Goal: Register for event/course

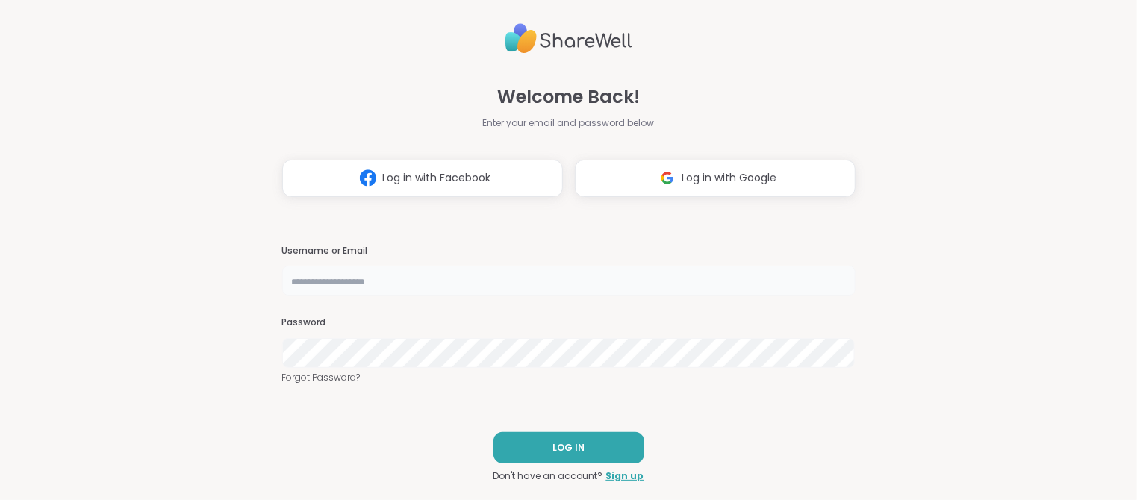
click at [328, 271] on input "text" at bounding box center [568, 281] width 573 height 30
type input "*******"
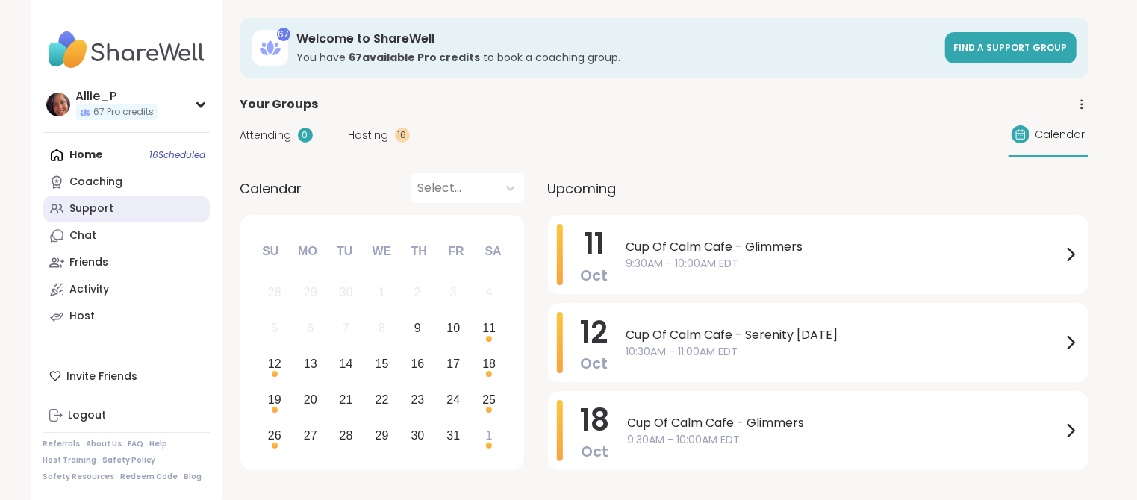
click at [93, 205] on div "Support" at bounding box center [92, 209] width 44 height 15
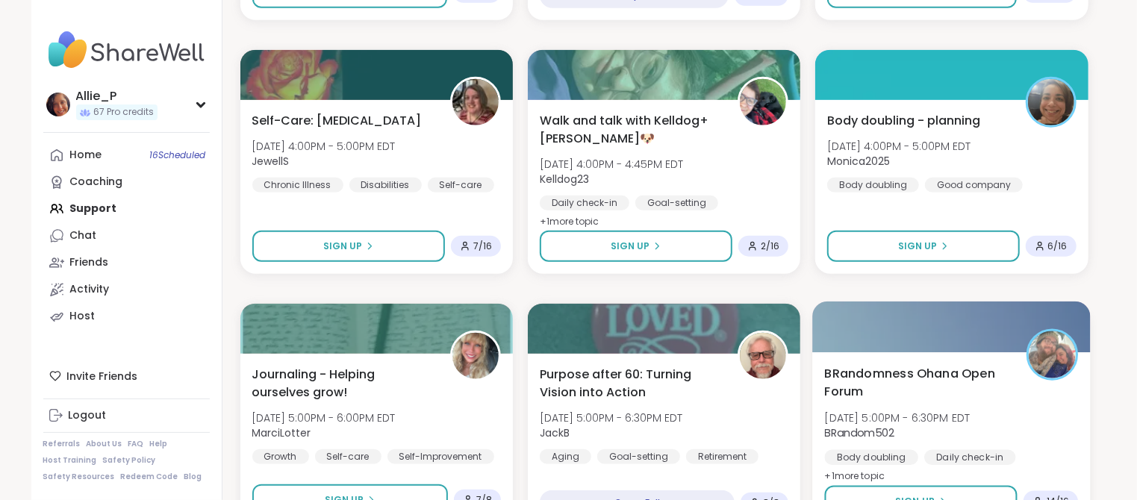
scroll to position [776, 0]
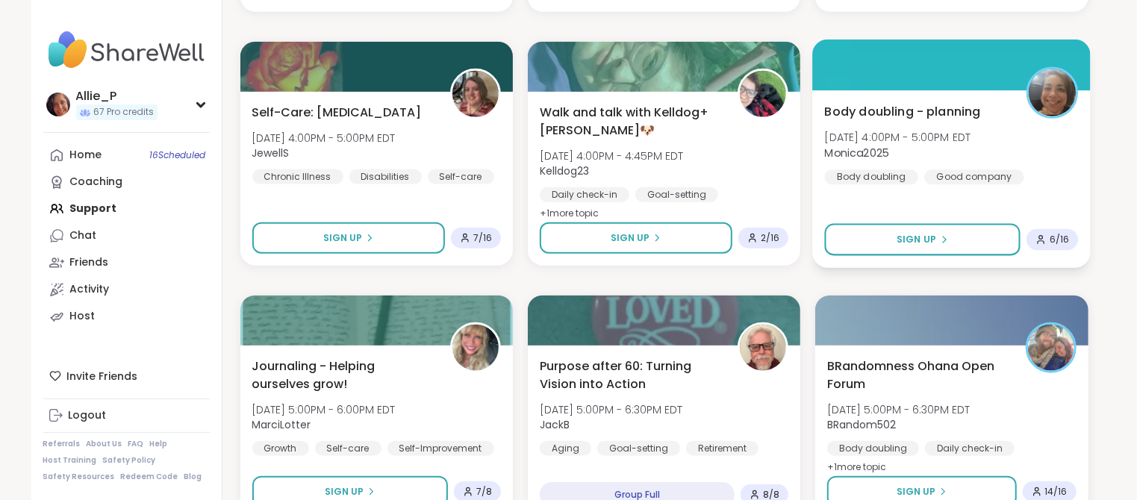
click at [911, 137] on span "[DATE] 4:00PM - 5:00PM EDT" at bounding box center [898, 137] width 146 height 15
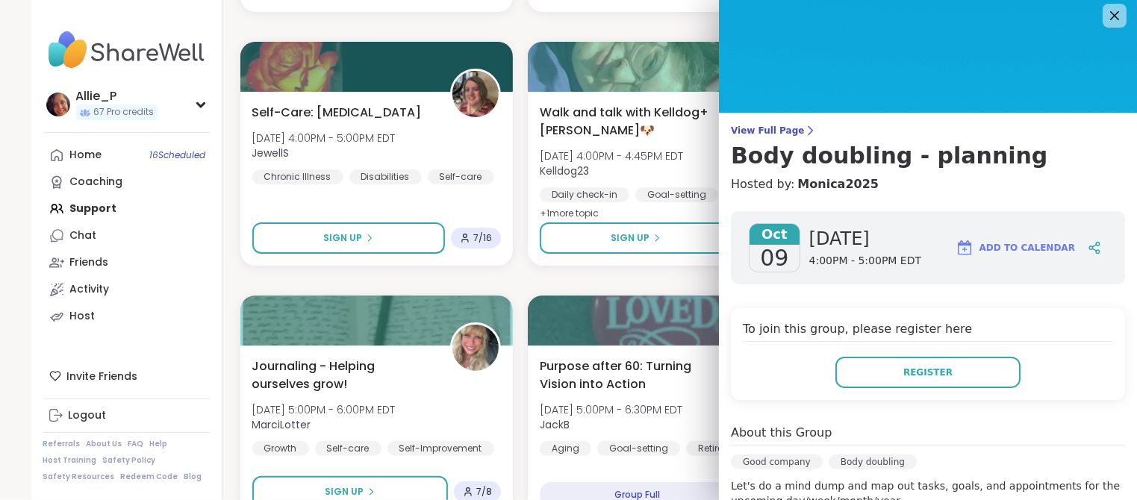
scroll to position [7, 0]
click at [1113, 18] on icon at bounding box center [1114, 14] width 19 height 19
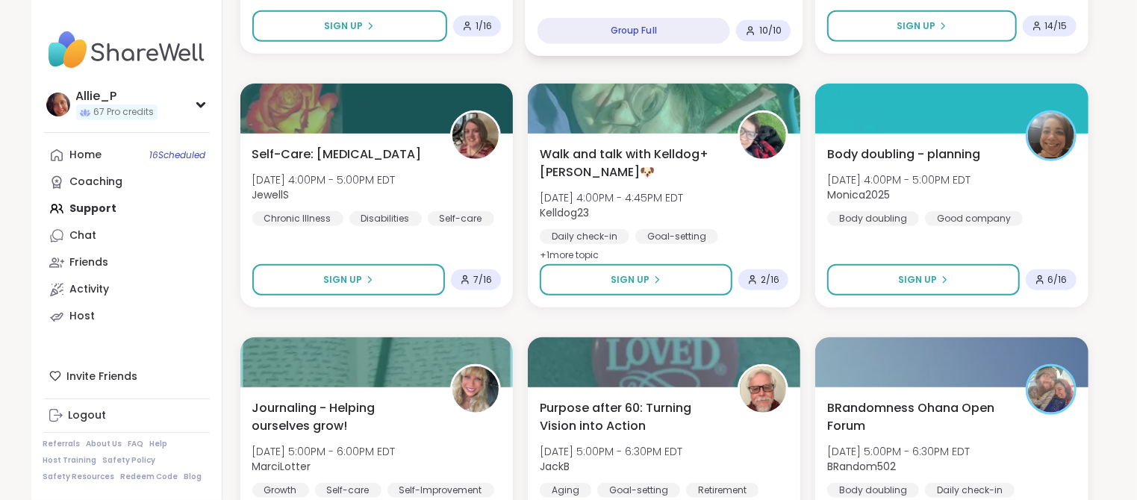
scroll to position [736, 0]
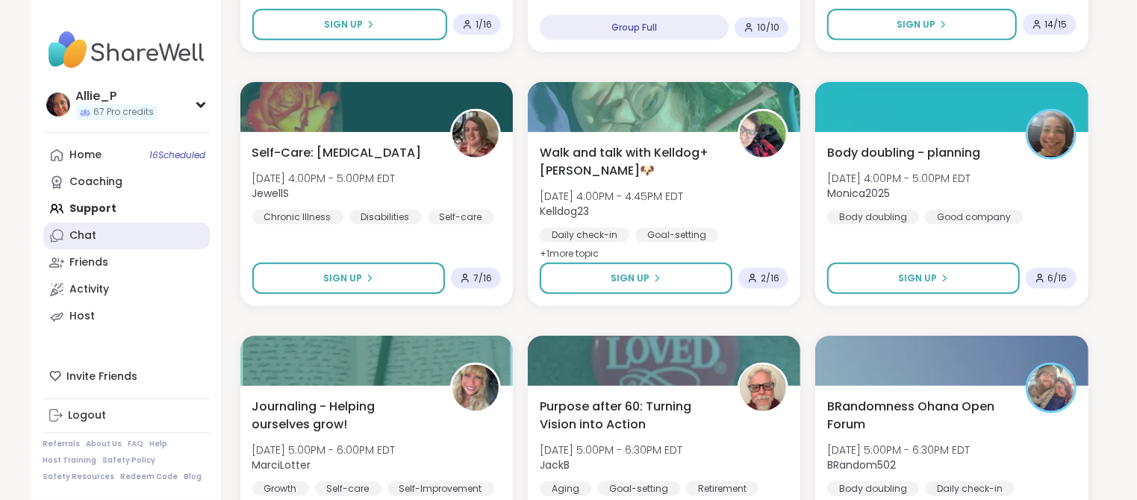
click at [98, 237] on link "Chat" at bounding box center [126, 235] width 166 height 27
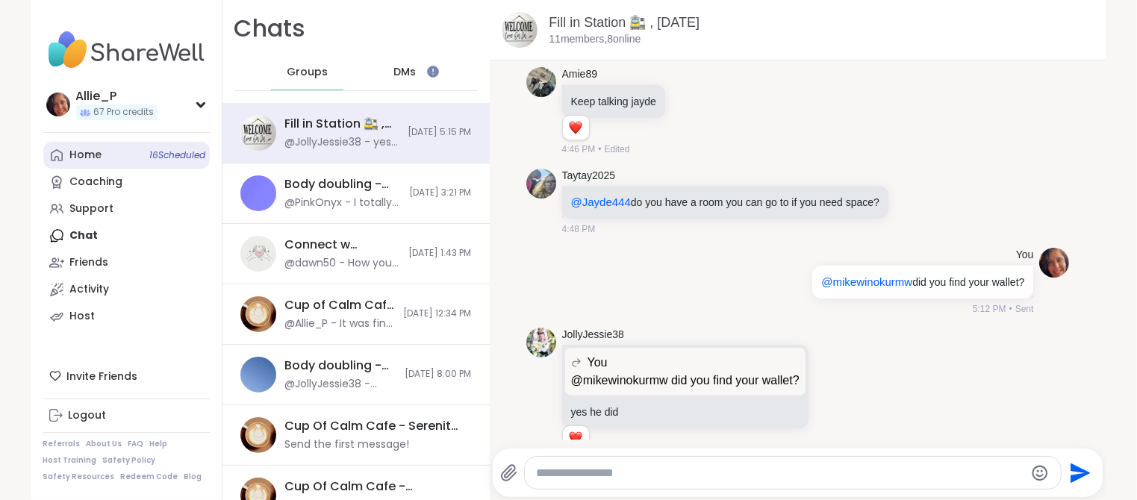
click at [78, 158] on div "Home 16 Scheduled" at bounding box center [86, 155] width 32 height 15
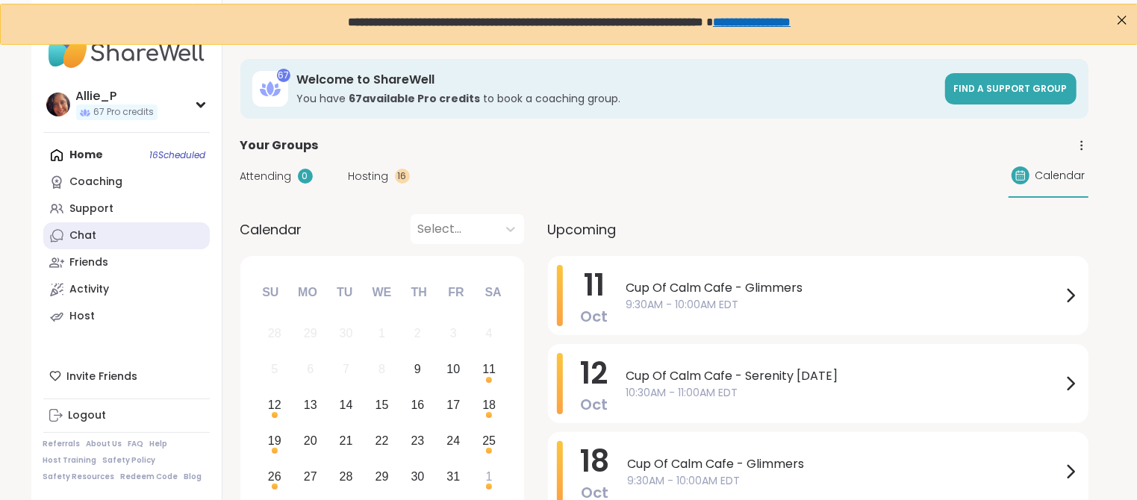
click at [101, 232] on link "Chat" at bounding box center [126, 235] width 166 height 27
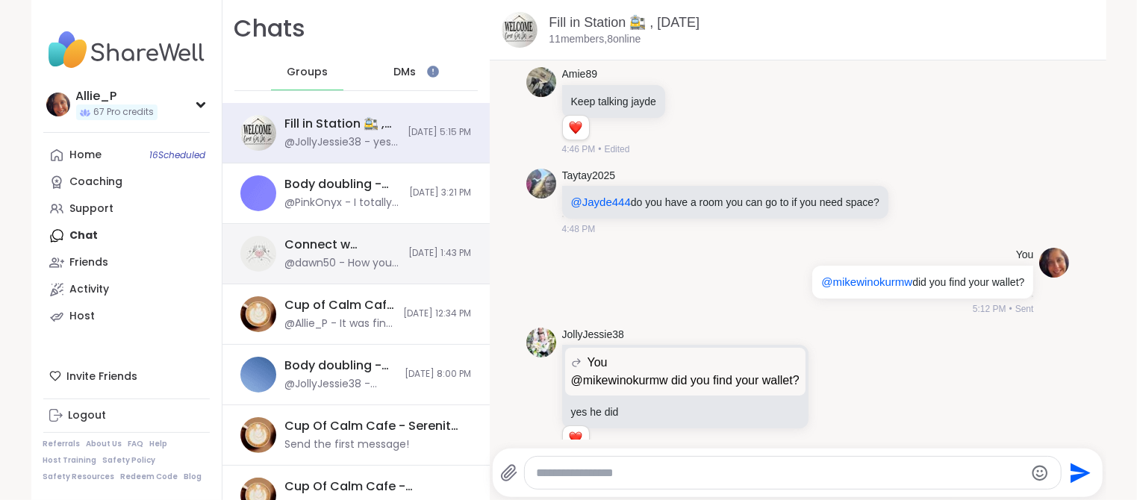
click at [336, 267] on div "@dawn50 - How you feel about yourself is more important than others opinions" at bounding box center [342, 263] width 115 height 15
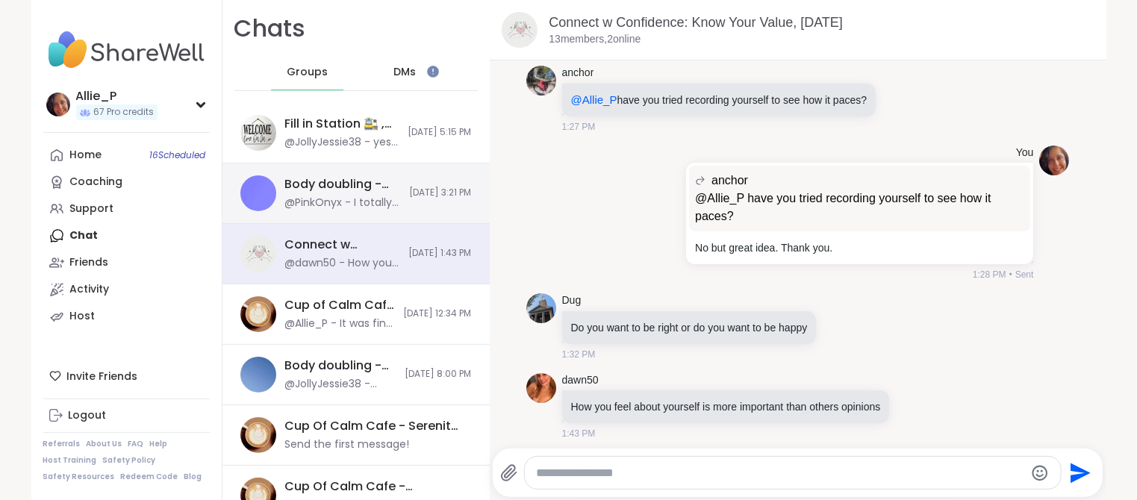
click at [340, 196] on div "@PinkOnyx - I totally agree" at bounding box center [343, 203] width 116 height 15
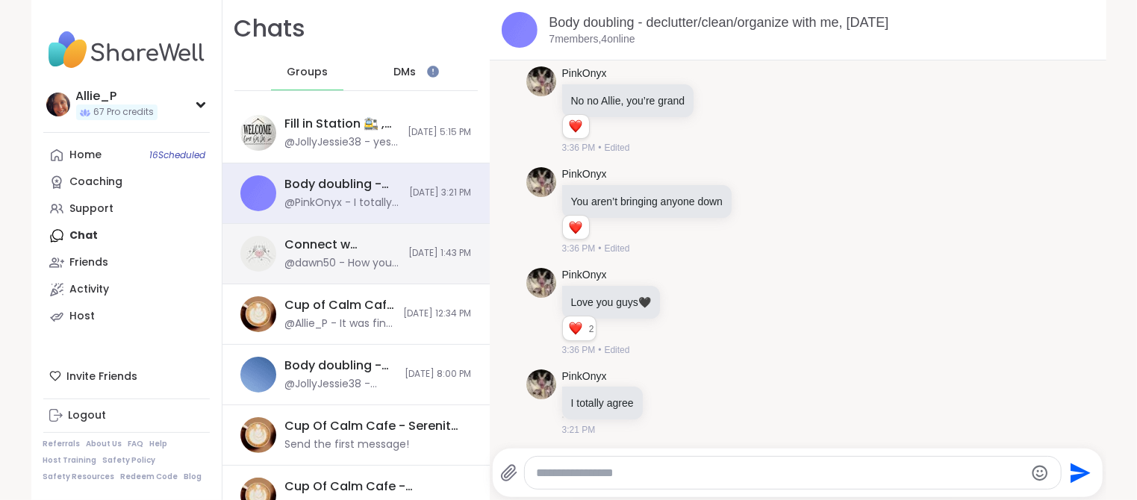
click at [325, 264] on div "@dawn50 - How you feel about yourself is more important than others opinions" at bounding box center [342, 263] width 115 height 15
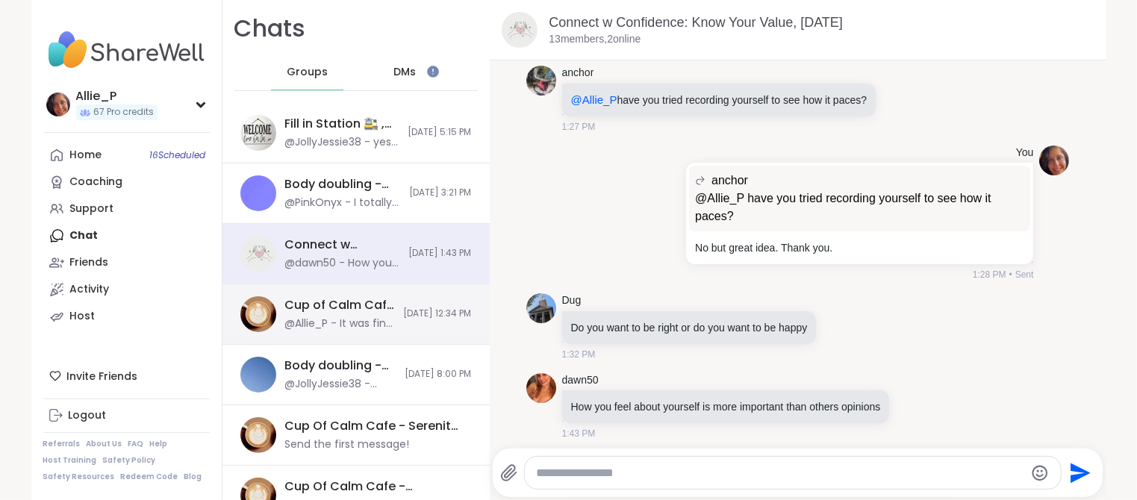
click at [346, 320] on div "@Allie_P - It was fine to me. Sometimes hosts want to ask questions about the m…" at bounding box center [340, 324] width 110 height 15
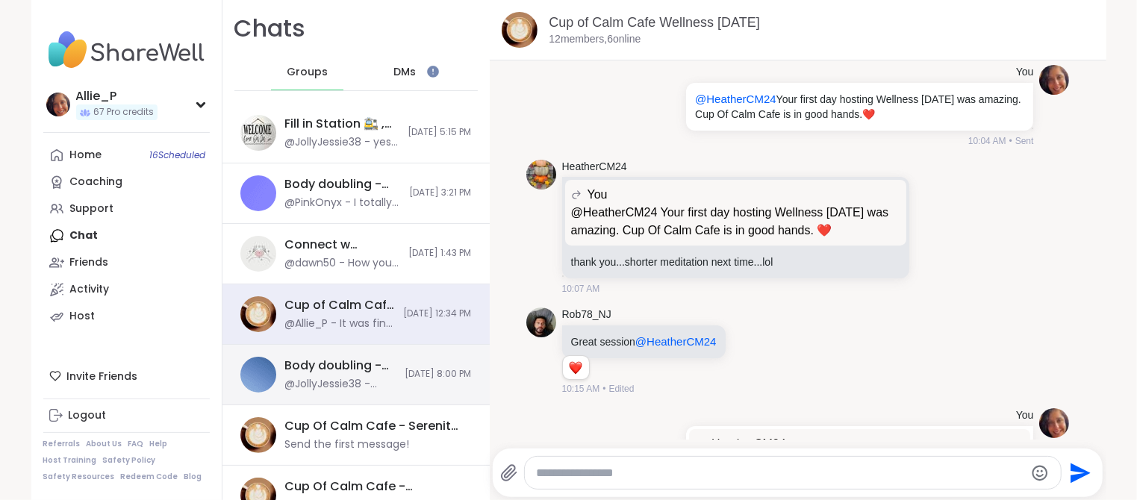
click at [368, 377] on div "@JollyJessie38 - [URL][DOMAIN_NAME]" at bounding box center [340, 384] width 111 height 15
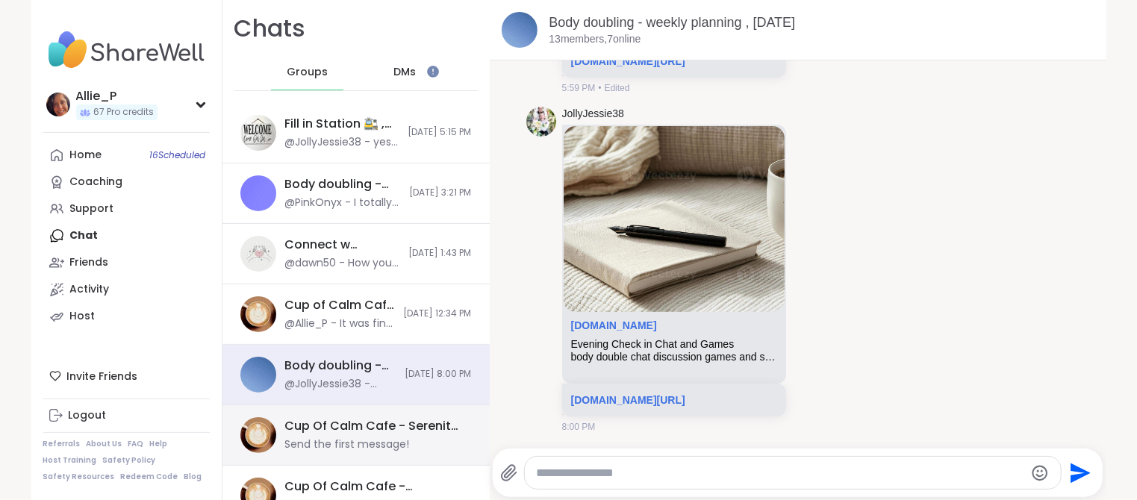
click at [380, 434] on div "Cup Of Calm Cafe - Serenity [DATE] Send the first message!" at bounding box center [374, 435] width 178 height 34
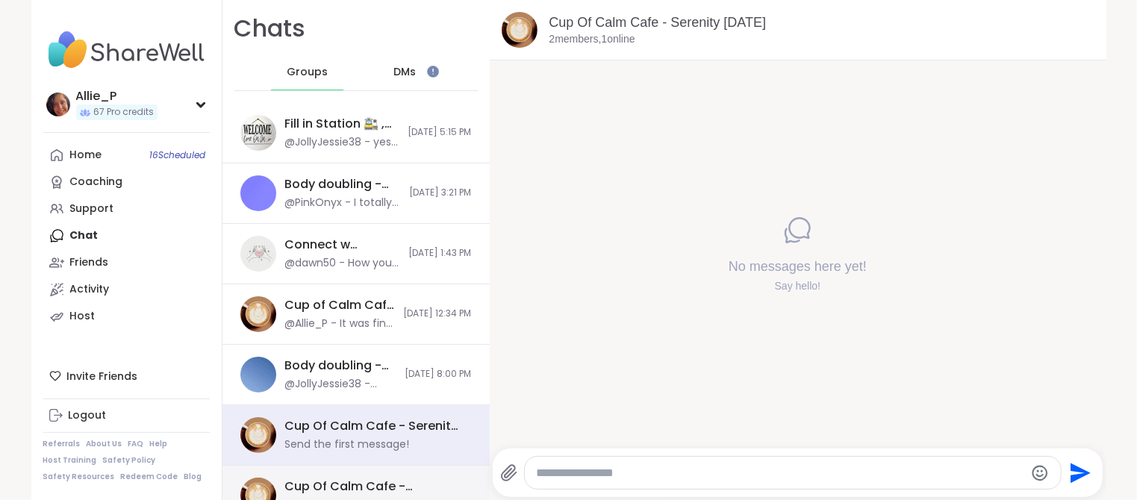
click at [393, 491] on div "Cup Of Calm Cafe - Glimmers, [DATE]" at bounding box center [374, 487] width 178 height 16
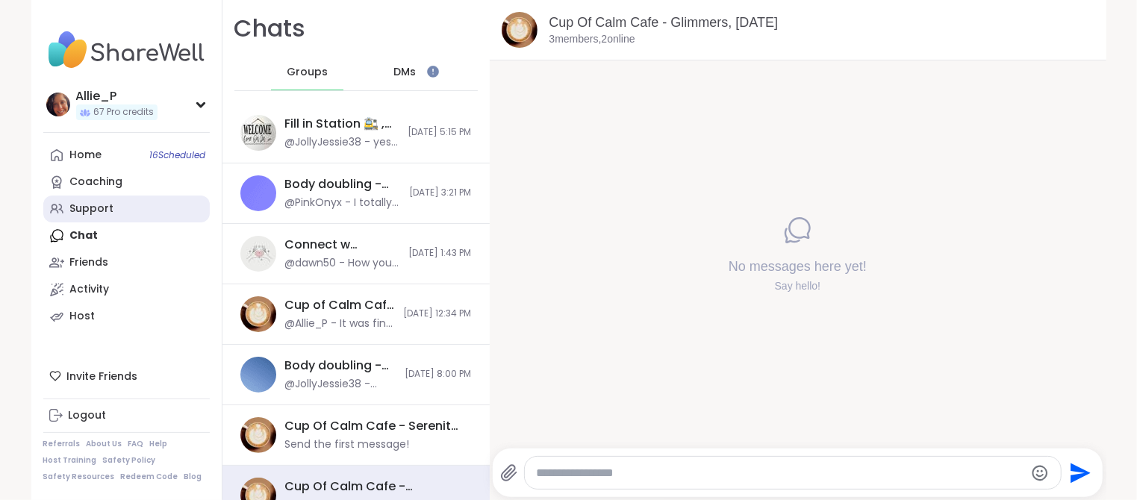
click at [100, 211] on div "Support" at bounding box center [92, 209] width 44 height 15
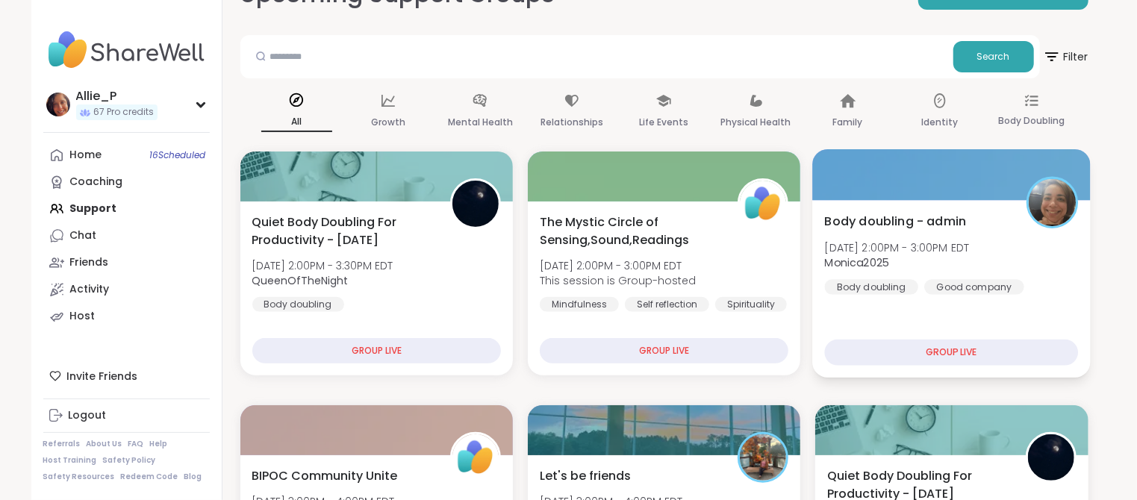
scroll to position [166, 0]
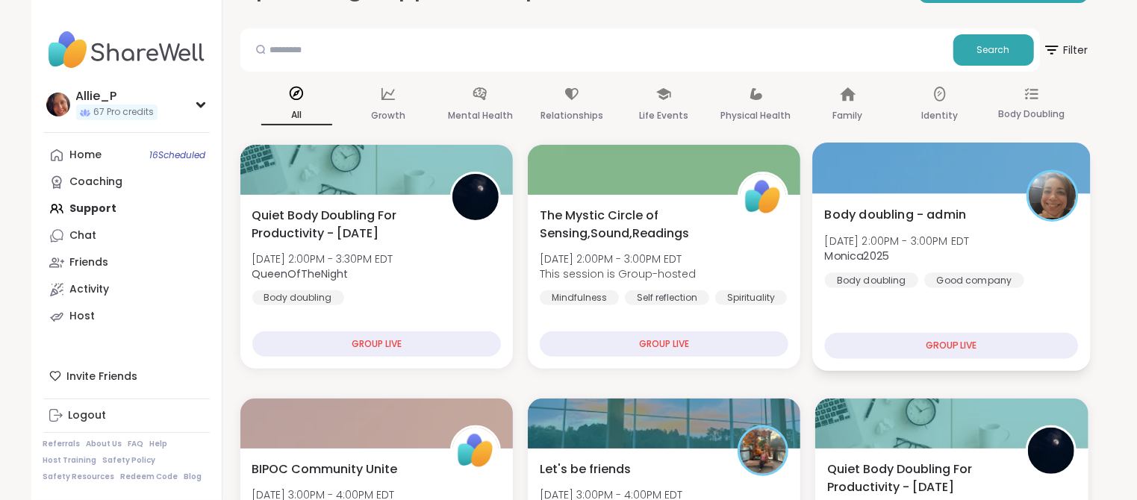
click at [929, 201] on div "Body doubling - admin [DATE] 2:00PM - 3:00PM EDT Monica2025 Body doubling Good …" at bounding box center [952, 282] width 278 height 178
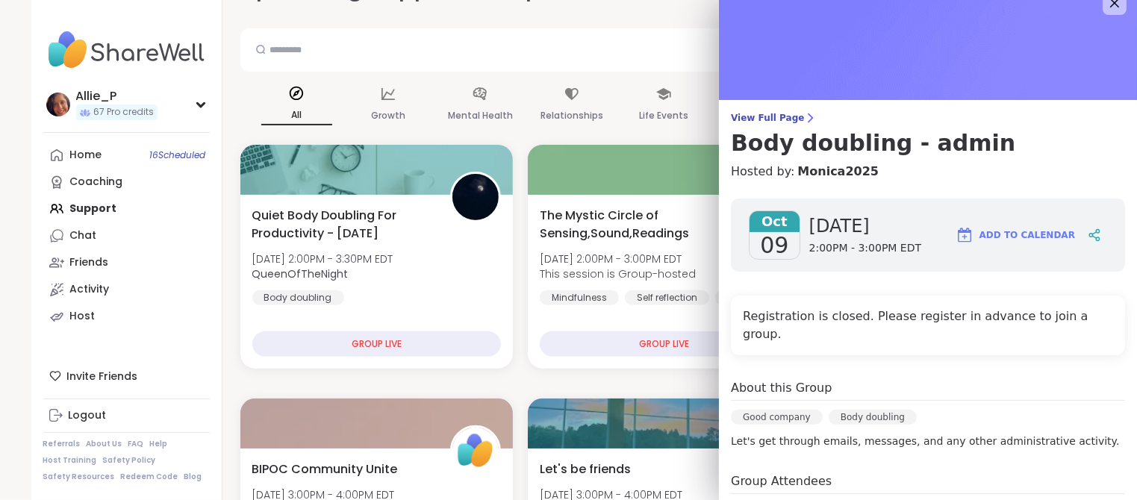
scroll to position [0, 0]
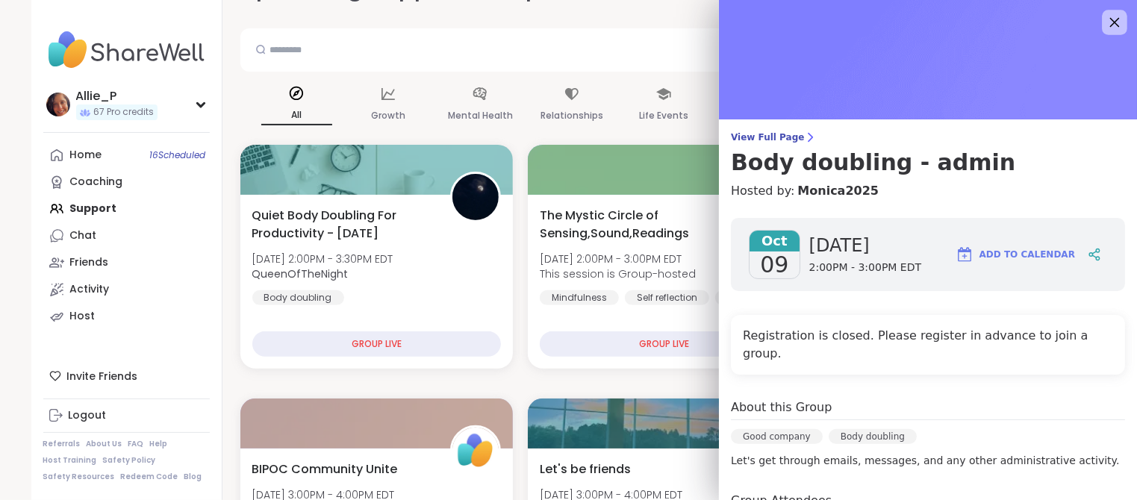
click at [1111, 26] on icon at bounding box center [1115, 23] width 10 height 10
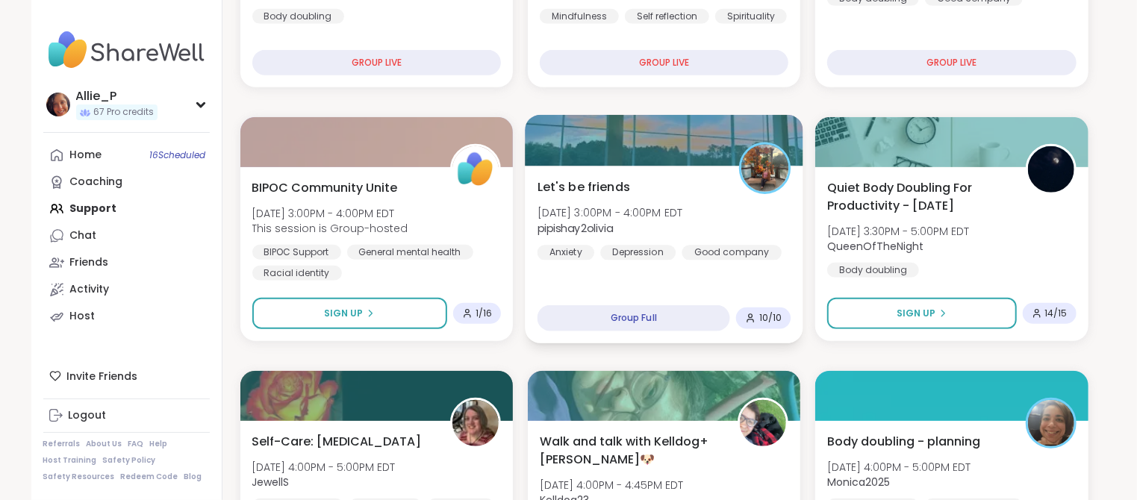
scroll to position [199, 0]
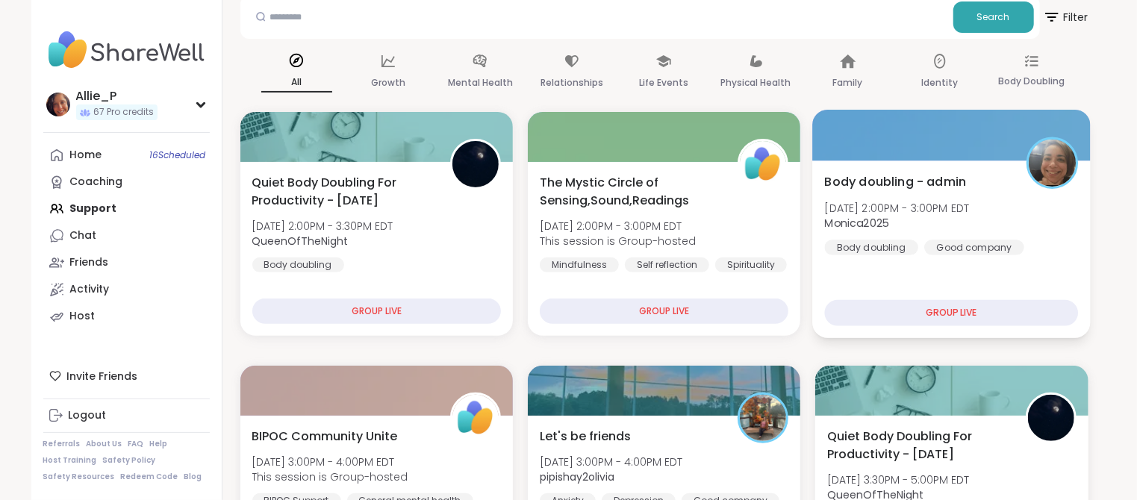
click at [896, 188] on span "Body doubling - admin" at bounding box center [896, 181] width 142 height 18
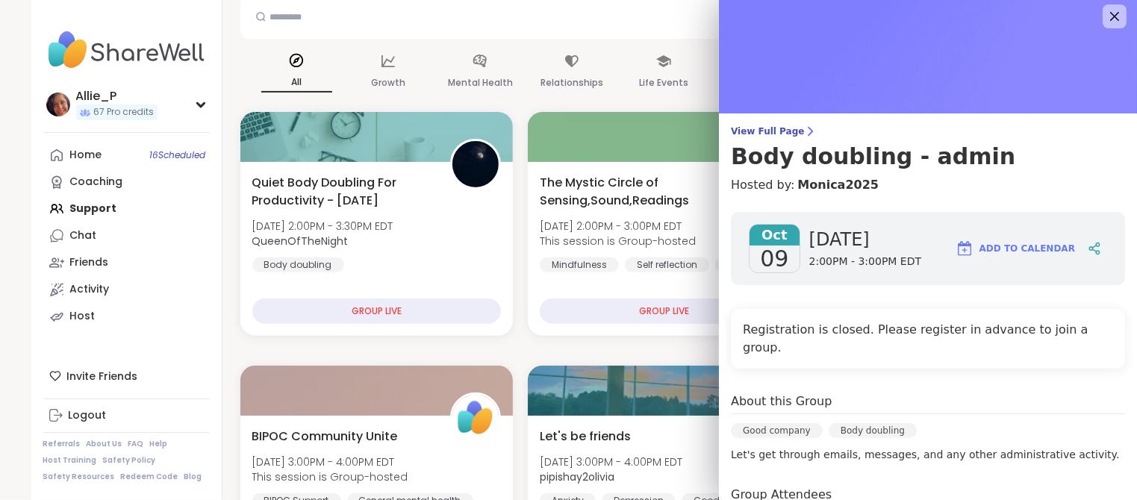
scroll to position [0, 0]
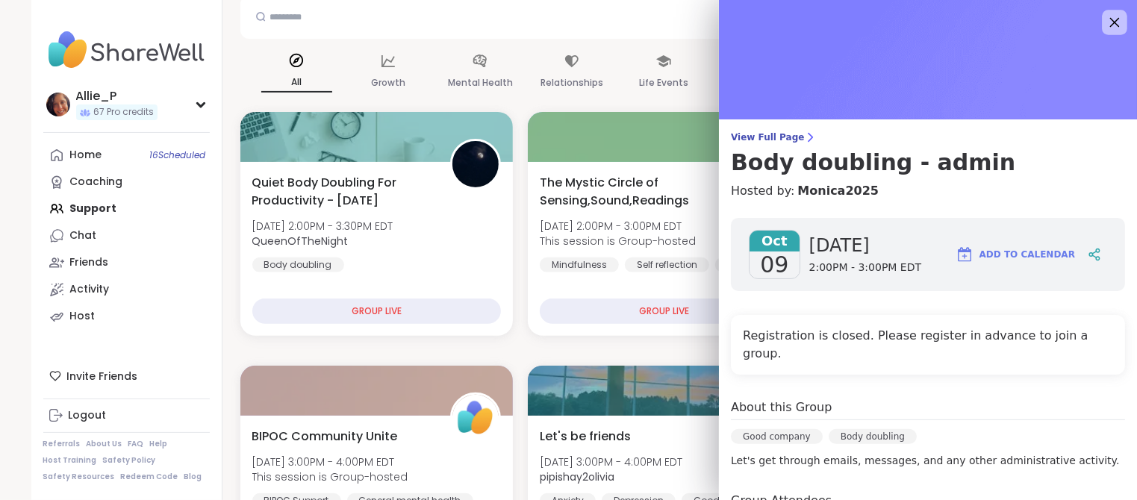
click at [1112, 25] on icon at bounding box center [1115, 23] width 10 height 10
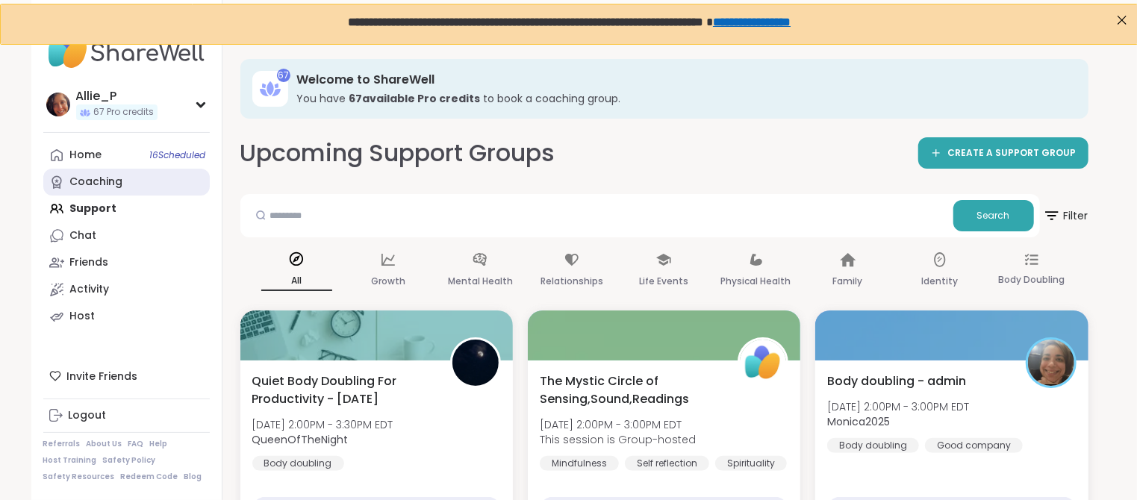
click at [117, 184] on div "Coaching" at bounding box center [96, 182] width 53 height 15
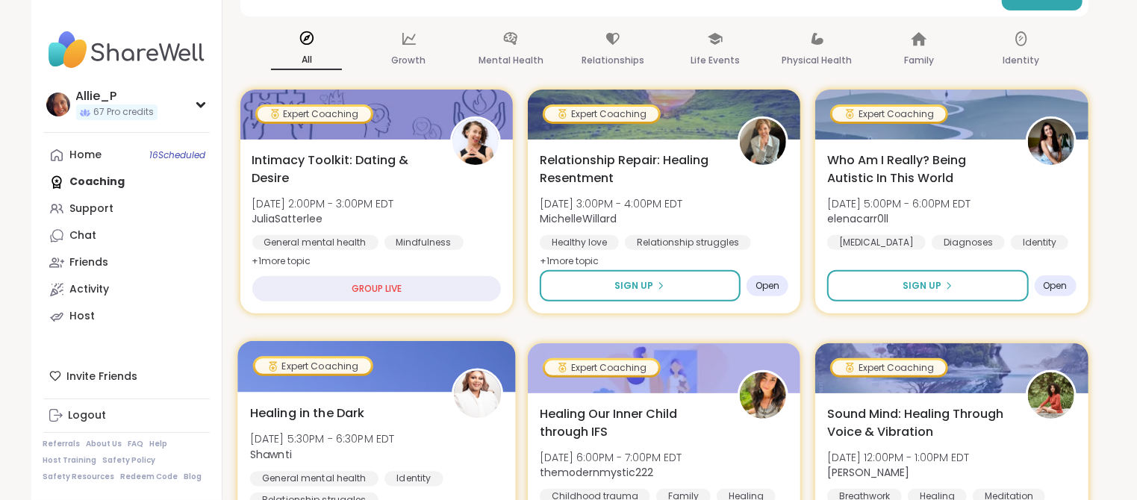
scroll to position [254, 0]
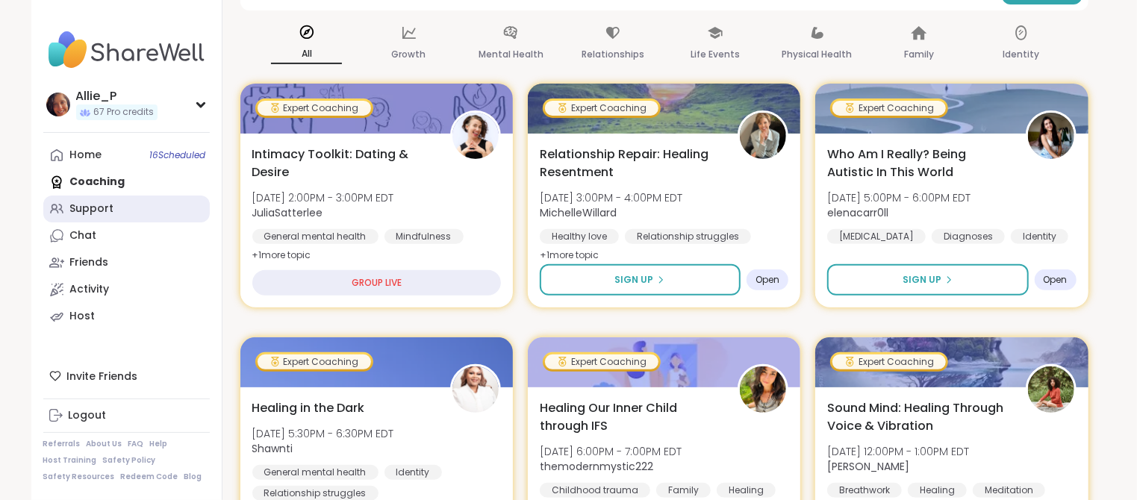
click at [108, 208] on div "Support" at bounding box center [92, 209] width 44 height 15
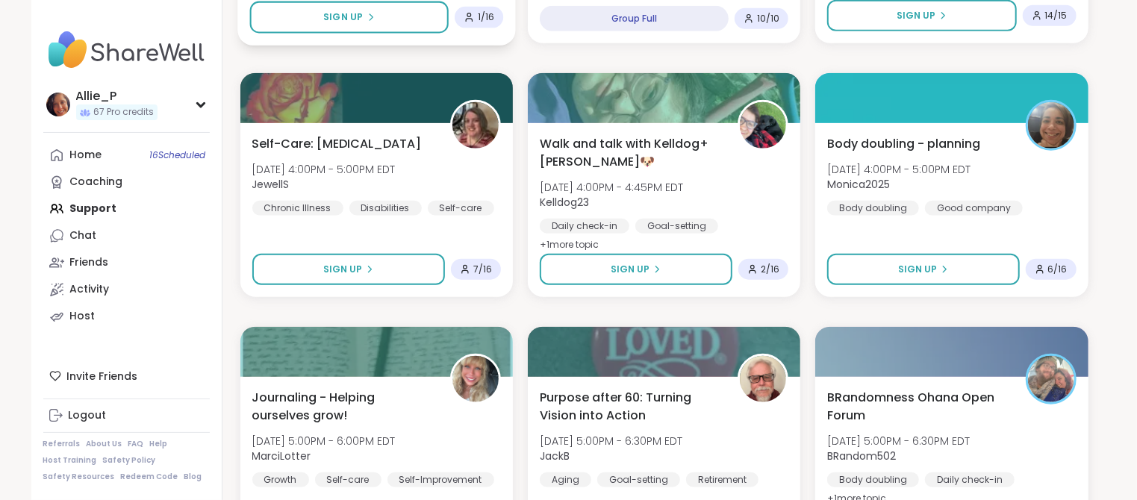
scroll to position [761, 0]
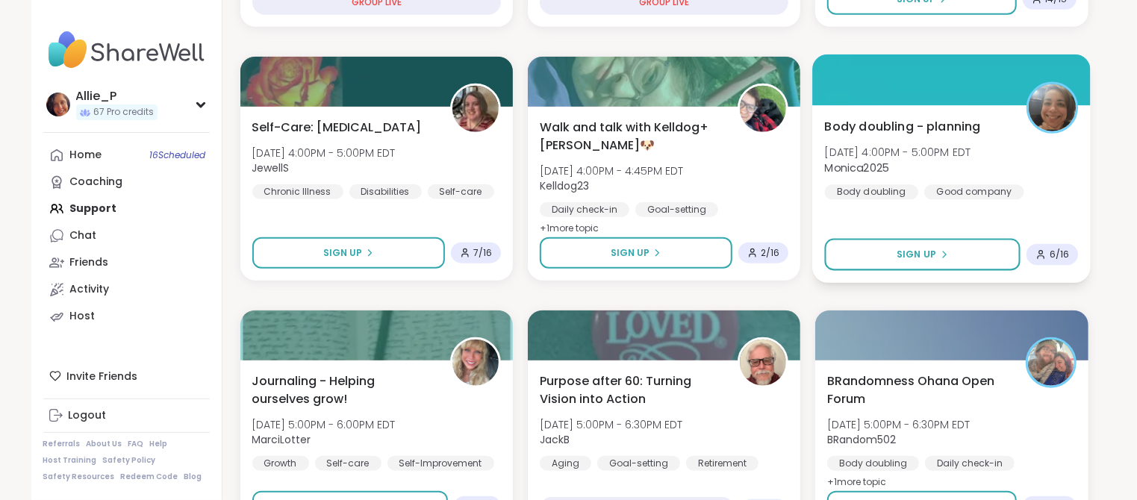
click at [889, 136] on div "Body doubling - planning [DATE] 4:00PM - 5:00PM EDT Monica2025 Body doubling Go…" at bounding box center [952, 158] width 254 height 82
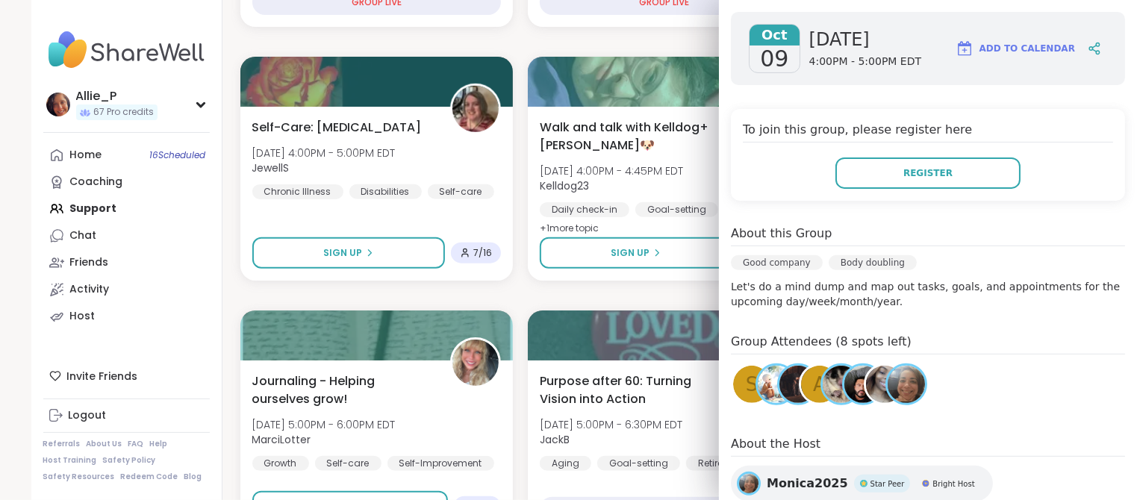
scroll to position [213, 0]
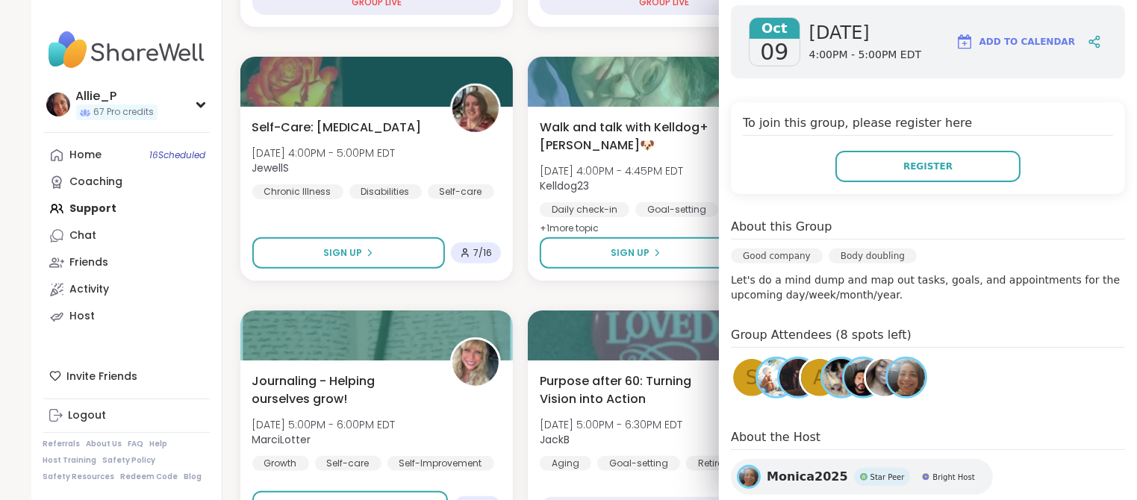
click at [791, 377] on img at bounding box center [797, 377] width 37 height 37
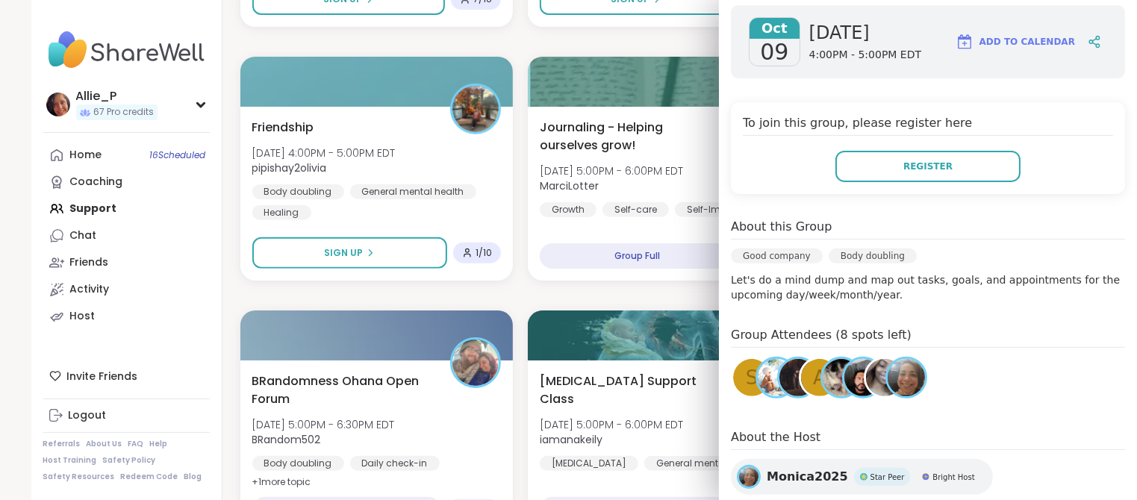
click at [772, 390] on img at bounding box center [776, 377] width 37 height 37
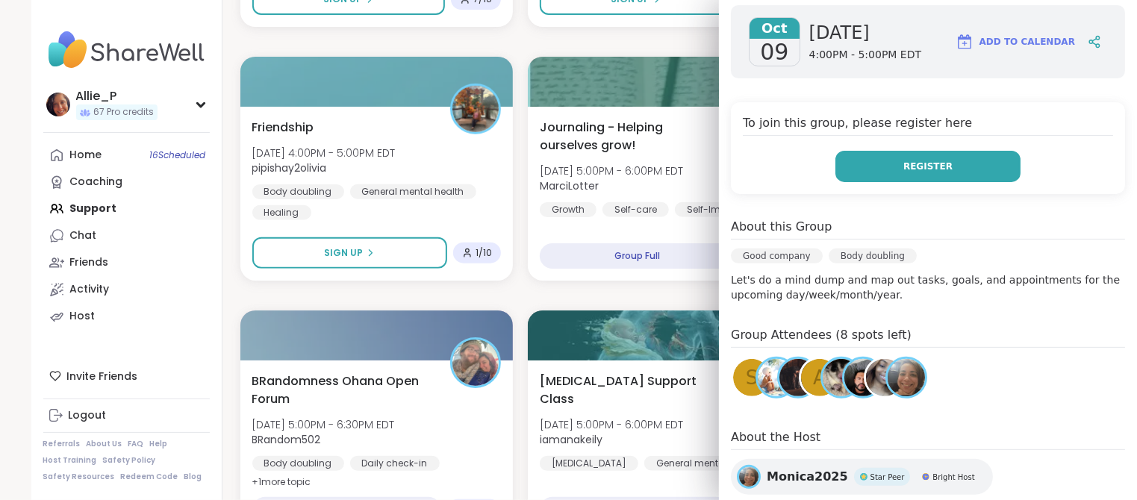
click at [917, 169] on span "Register" at bounding box center [927, 166] width 49 height 13
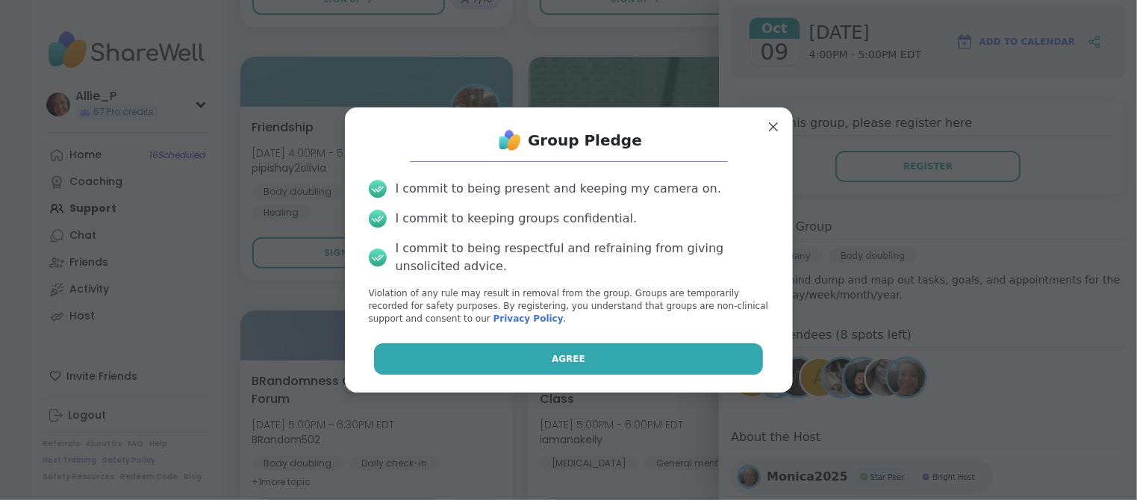
click at [572, 364] on span "Agree" at bounding box center [569, 358] width 34 height 13
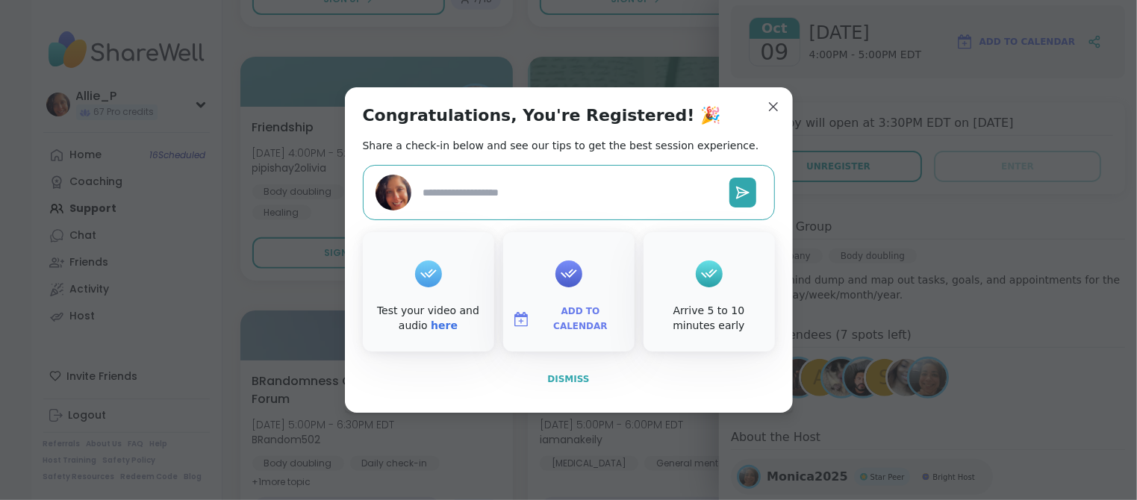
type textarea "*"
click at [575, 383] on span "Dismiss" at bounding box center [568, 379] width 42 height 10
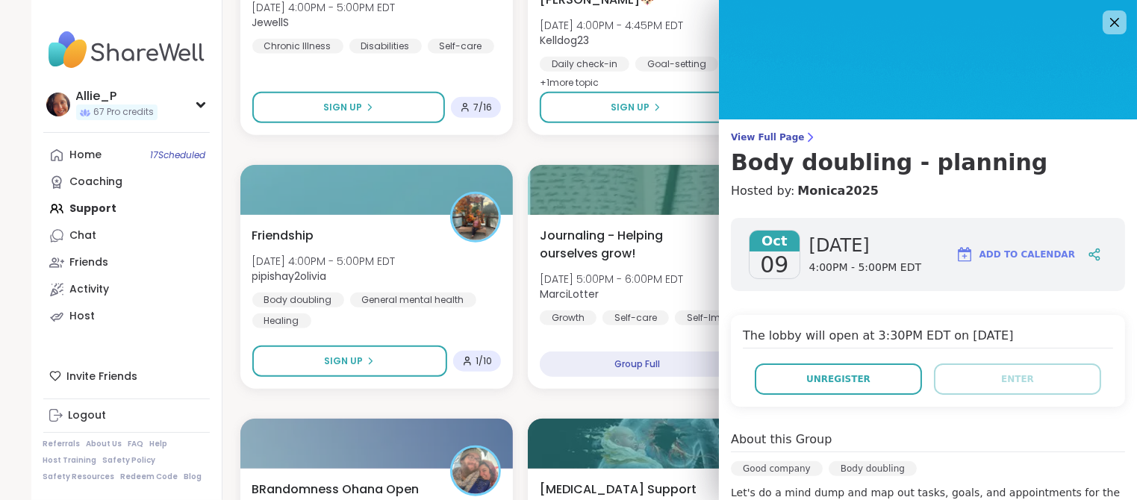
scroll to position [648, 0]
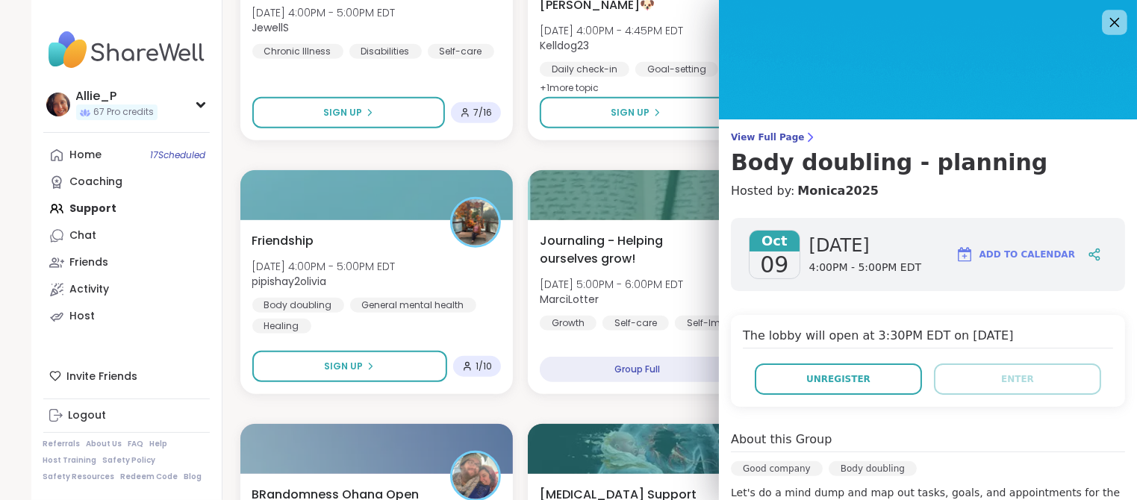
click at [1114, 29] on icon at bounding box center [1114, 22] width 19 height 19
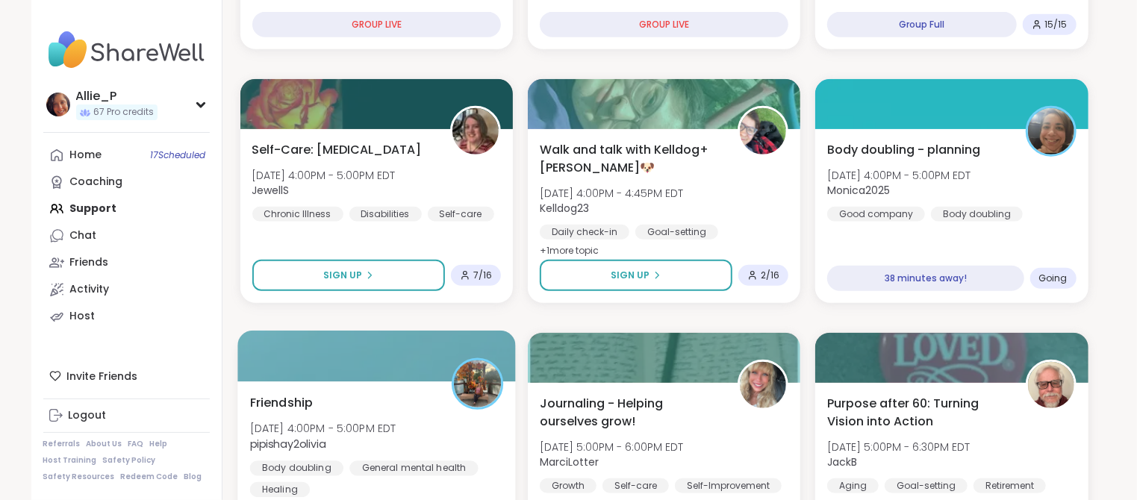
scroll to position [441, 0]
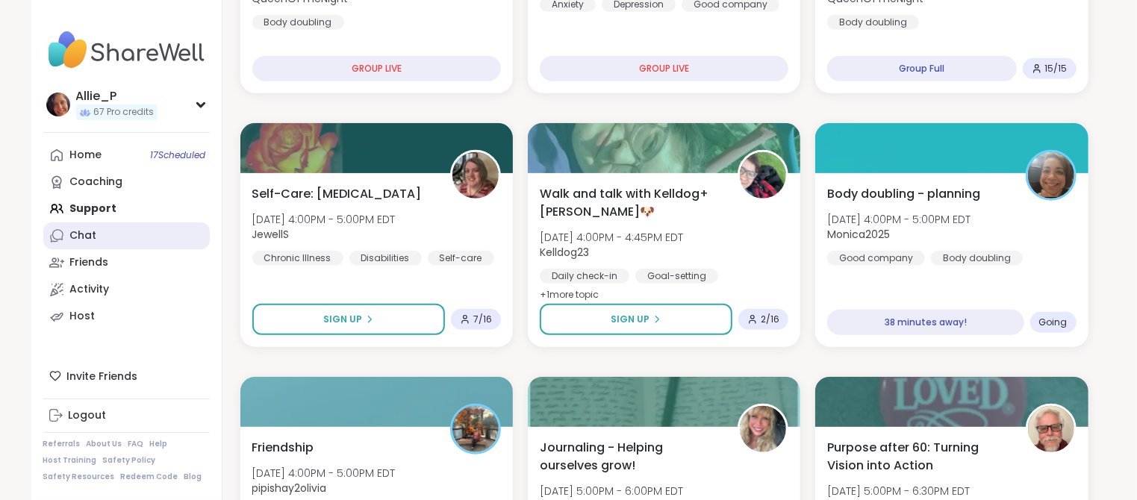
click at [86, 237] on div "Chat" at bounding box center [83, 235] width 27 height 15
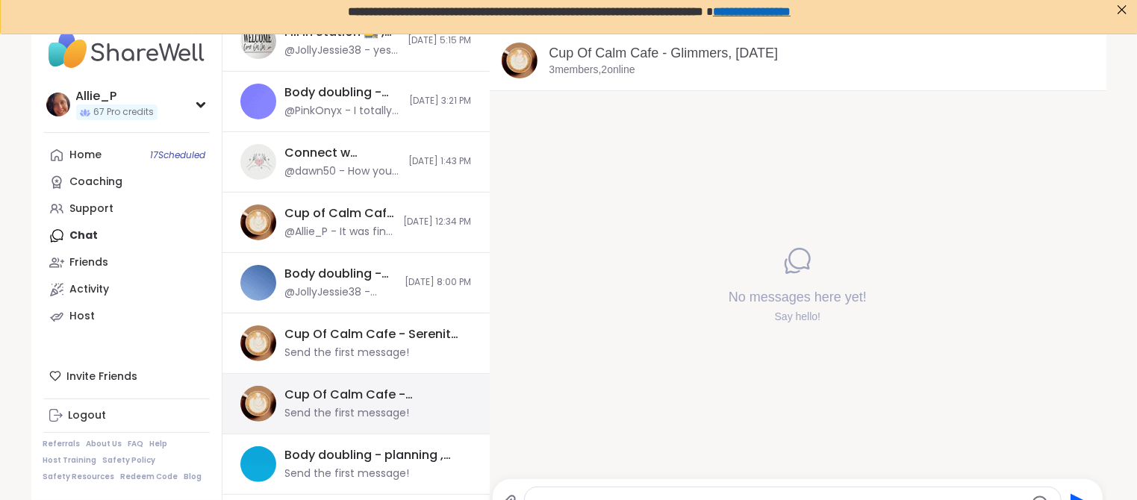
scroll to position [40, 0]
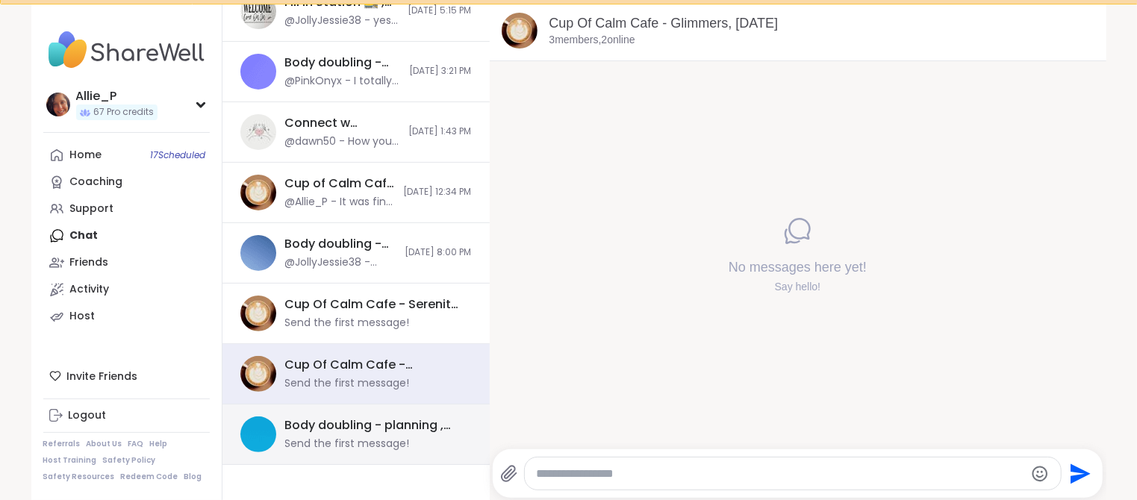
click at [378, 428] on div "Body doubling - planning , [DATE]" at bounding box center [374, 425] width 178 height 16
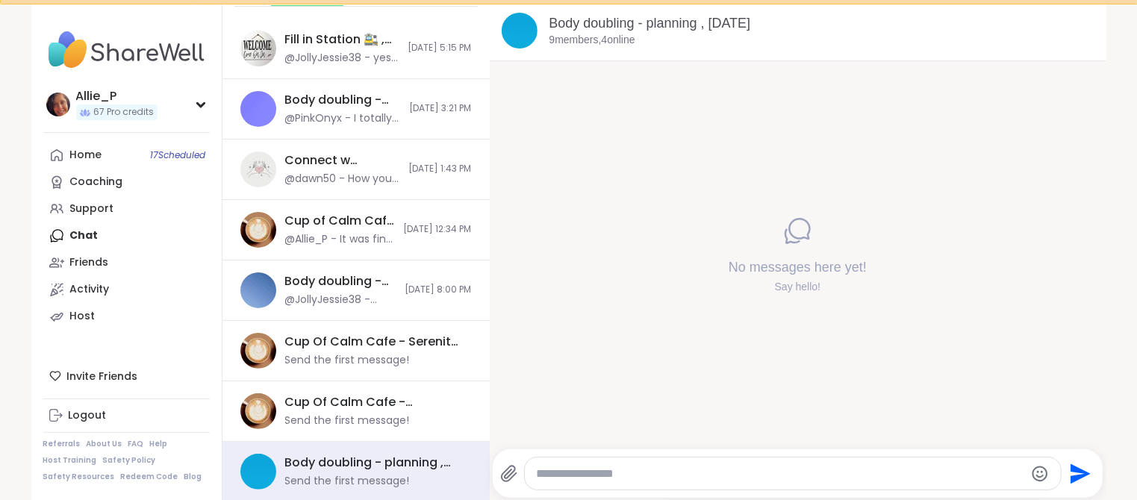
click at [89, 242] on div "Home 17 Scheduled Coaching Support Chat Friends Activity Host" at bounding box center [126, 236] width 166 height 188
click at [87, 237] on div "Home 17 Scheduled Coaching Support Chat Friends Activity Host" at bounding box center [126, 236] width 166 height 188
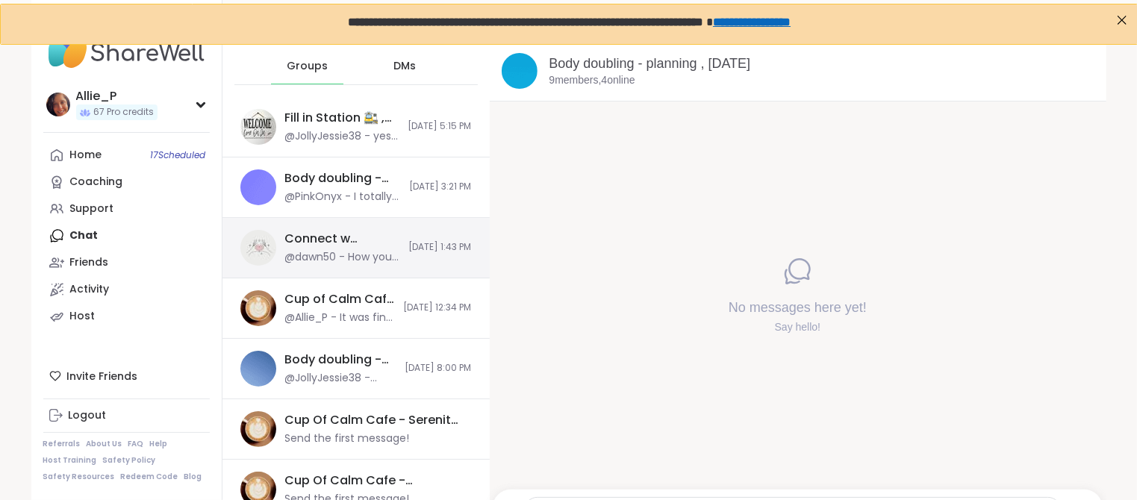
scroll to position [0, 0]
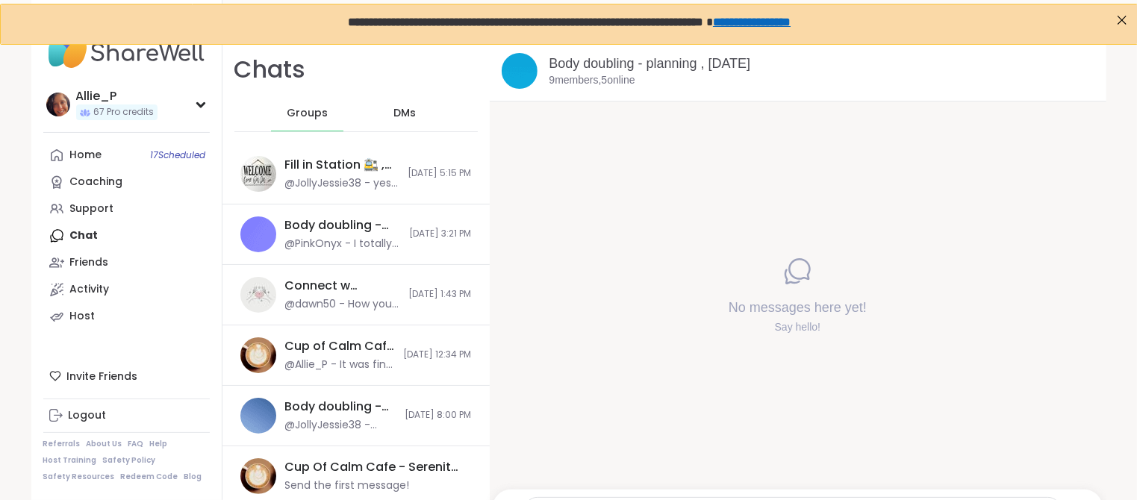
click at [400, 118] on span "DMs" at bounding box center [404, 113] width 22 height 15
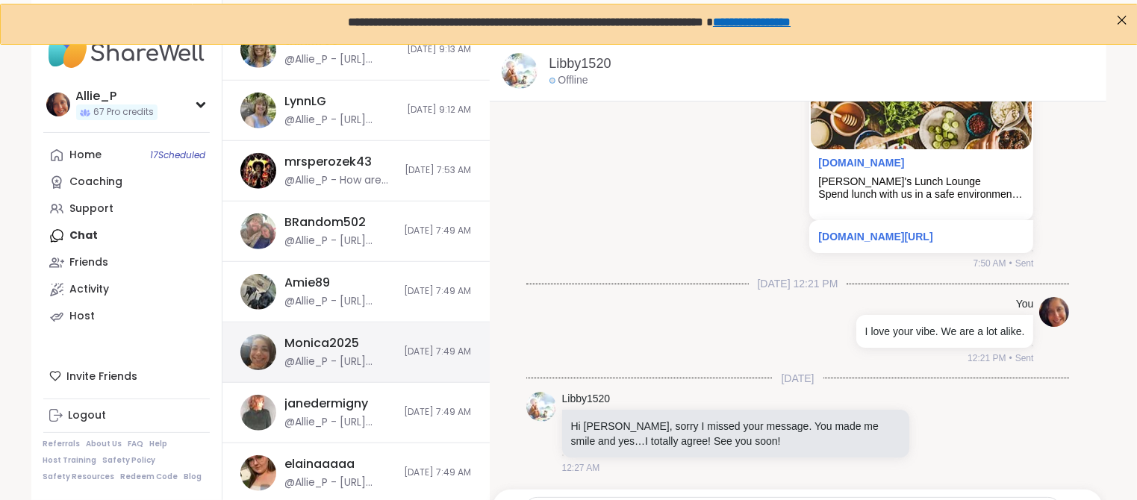
scroll to position [696, 0]
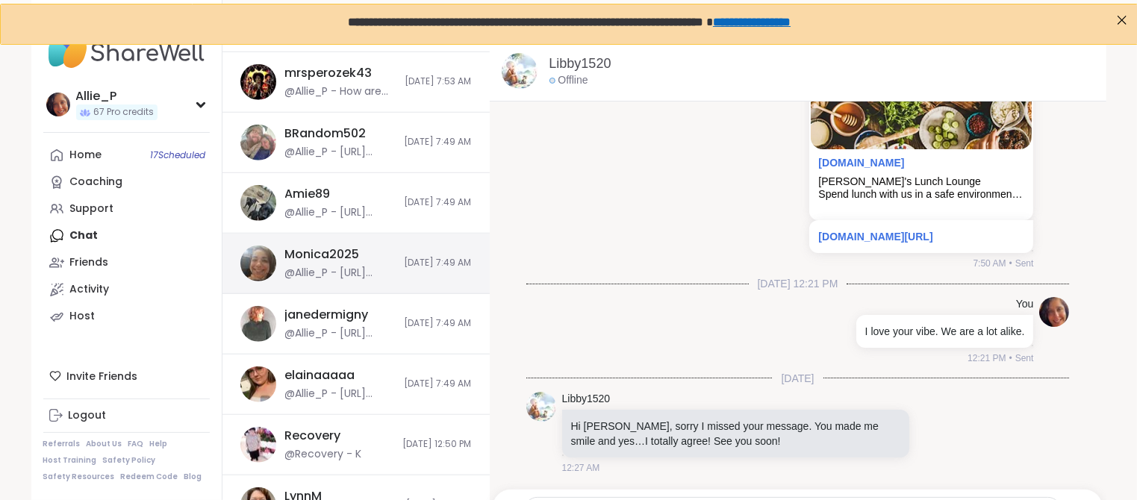
click at [330, 257] on div "Monica2025" at bounding box center [322, 254] width 75 height 16
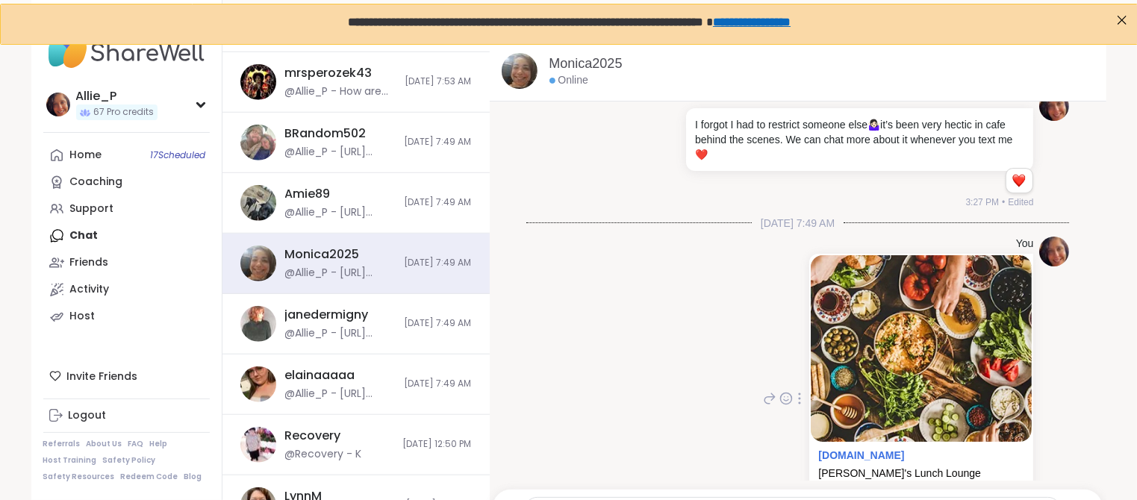
scroll to position [8051, 0]
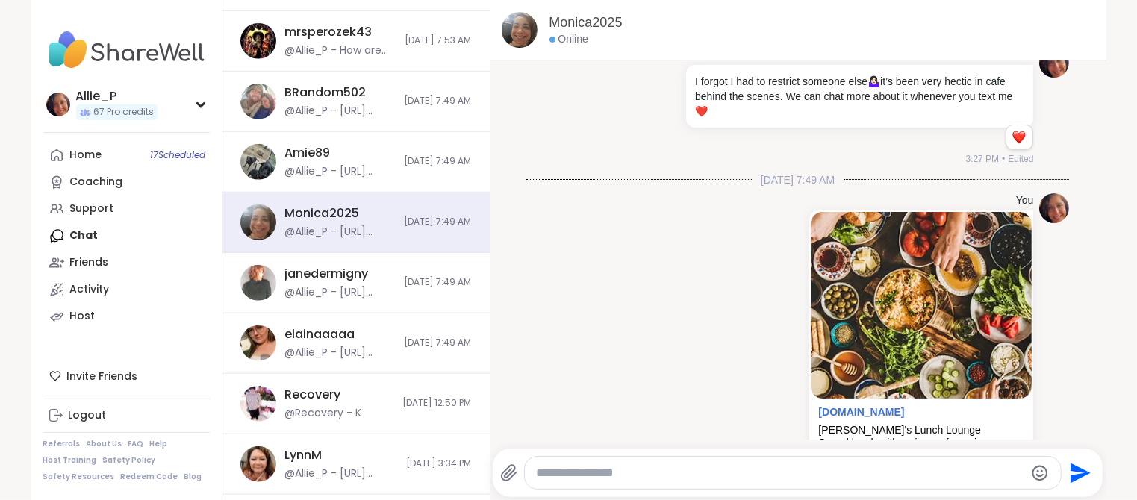
click at [607, 470] on textarea "Type your message" at bounding box center [780, 473] width 487 height 15
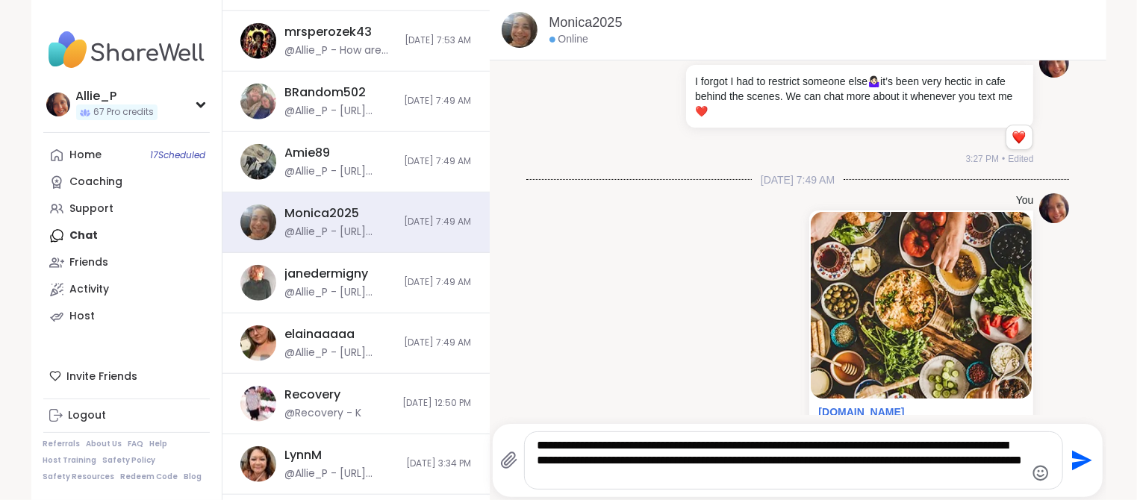
click at [649, 448] on textarea "**********" at bounding box center [781, 460] width 488 height 45
drag, startPoint x: 555, startPoint y: 443, endPoint x: 570, endPoint y: 453, distance: 18.2
click at [556, 446] on textarea "**********" at bounding box center [781, 460] width 488 height 45
type textarea "**********"
click at [1082, 464] on icon "Send" at bounding box center [1082, 461] width 20 height 20
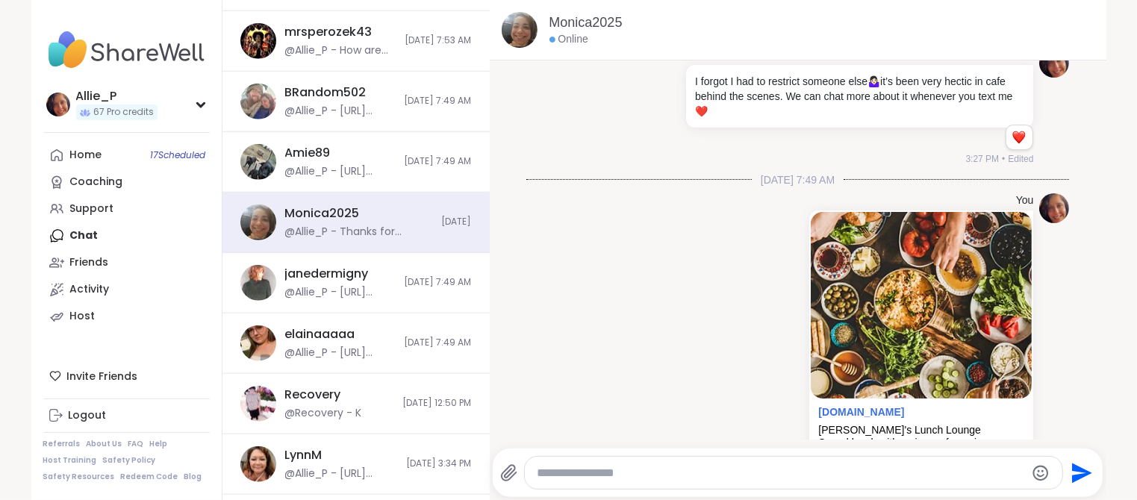
scroll to position [8176, 0]
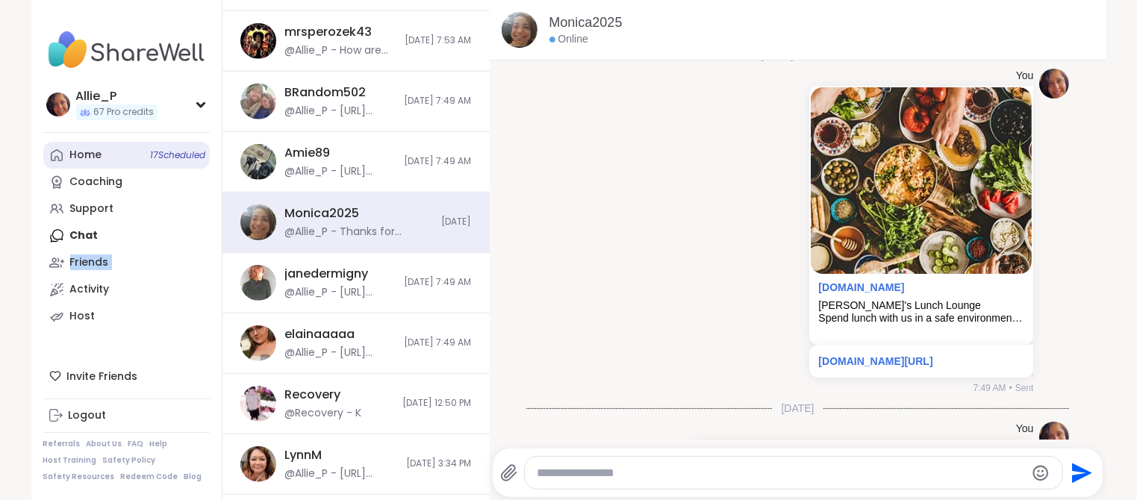
click at [91, 155] on div "Home 17 Scheduled" at bounding box center [86, 155] width 32 height 15
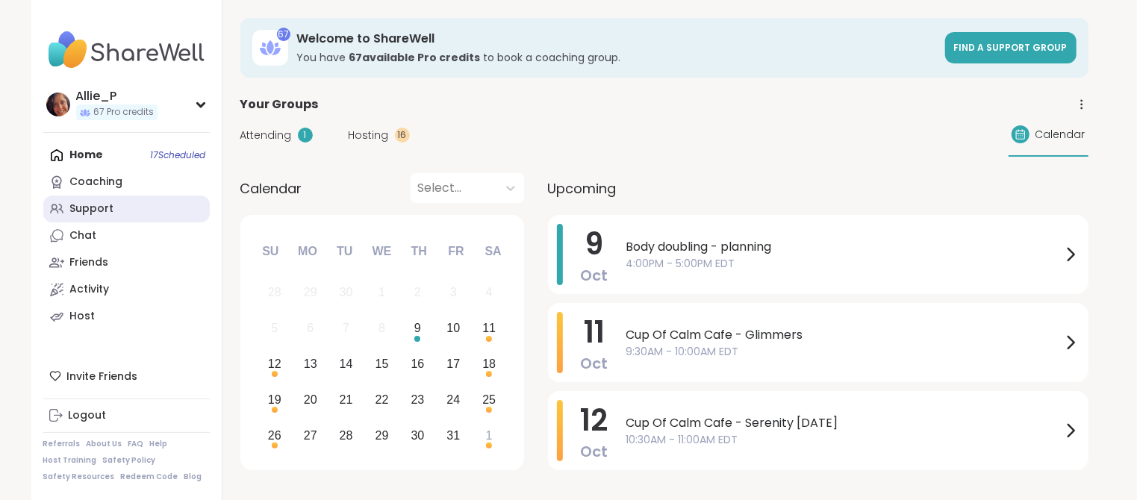
click at [84, 215] on div "Support" at bounding box center [92, 209] width 44 height 15
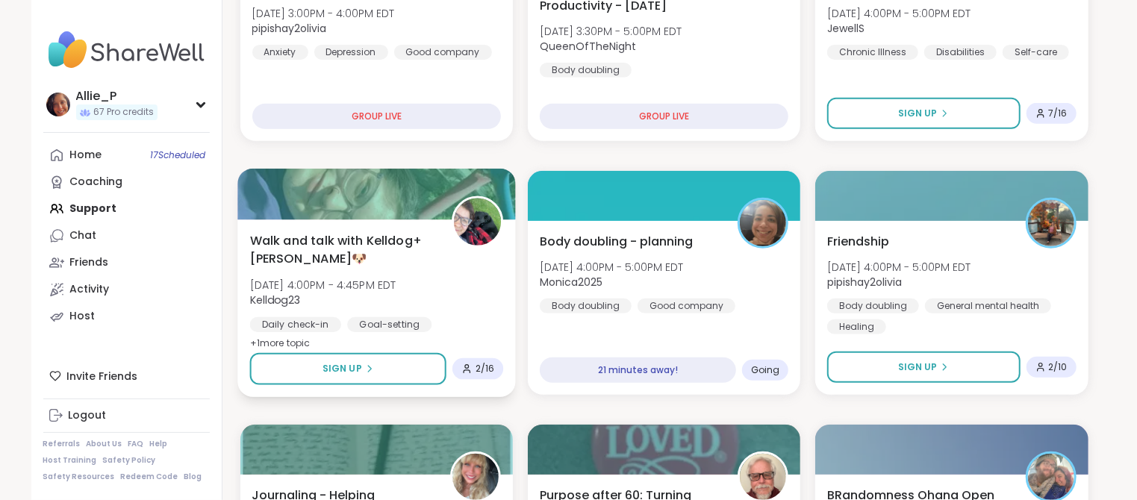
scroll to position [355, 0]
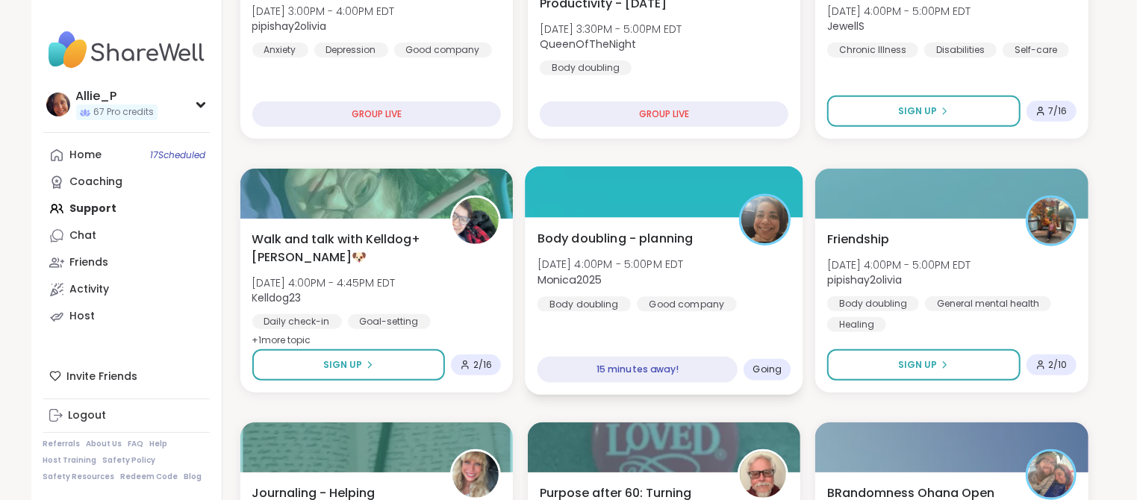
click at [652, 242] on span "Body doubling - planning" at bounding box center [615, 238] width 156 height 18
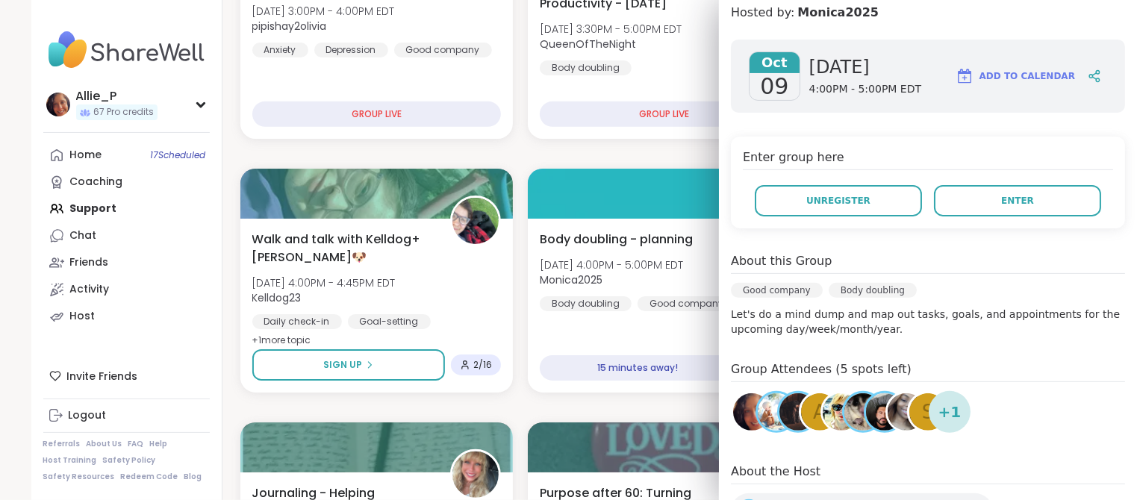
scroll to position [0, 0]
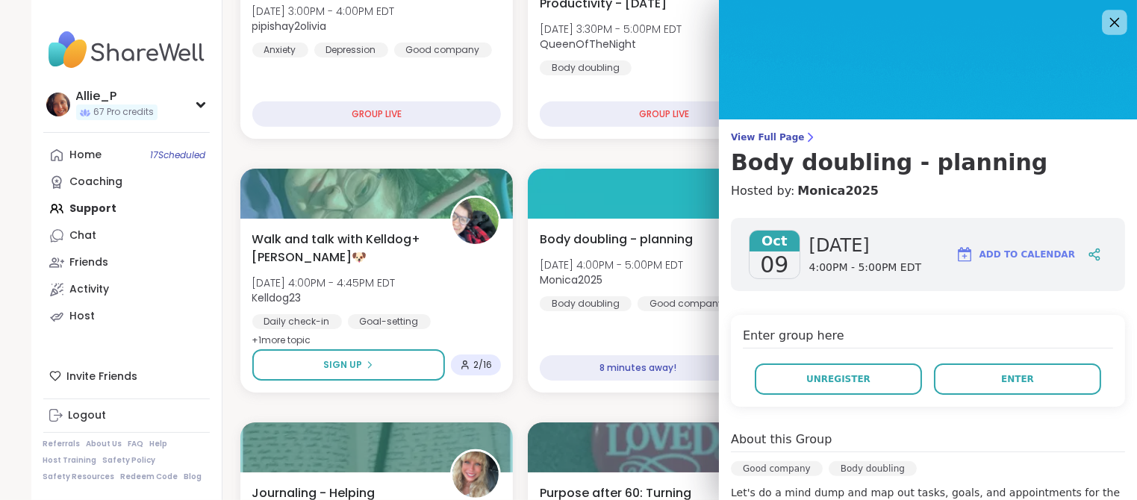
click at [1112, 22] on icon at bounding box center [1114, 22] width 19 height 19
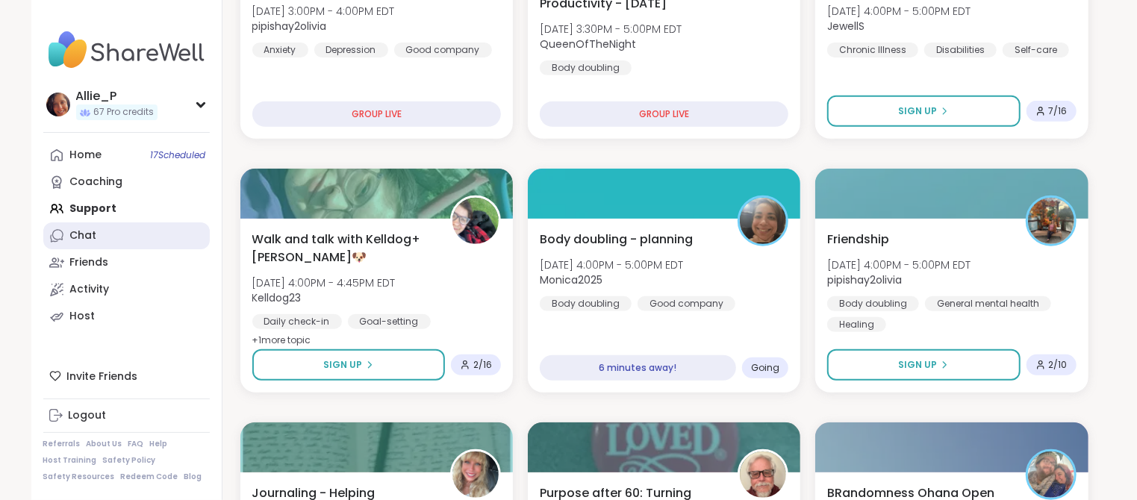
click at [99, 240] on link "Chat" at bounding box center [126, 235] width 166 height 27
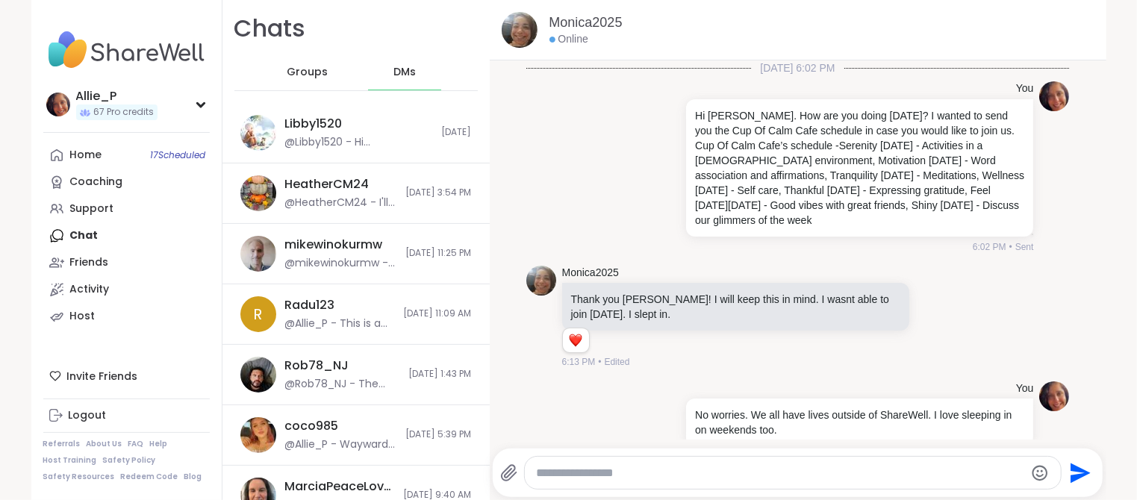
scroll to position [8176, 0]
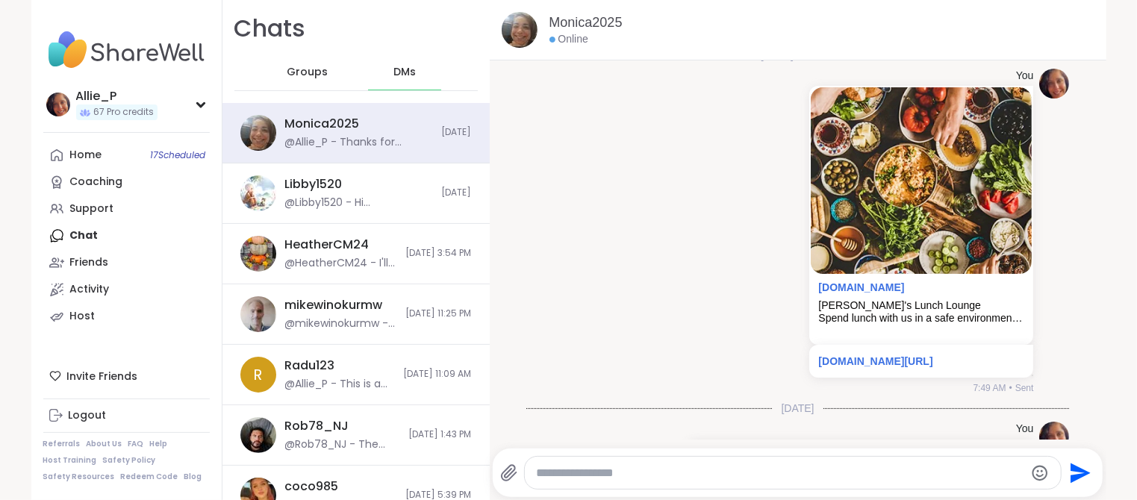
click at [299, 60] on div "Groups" at bounding box center [307, 72] width 73 height 36
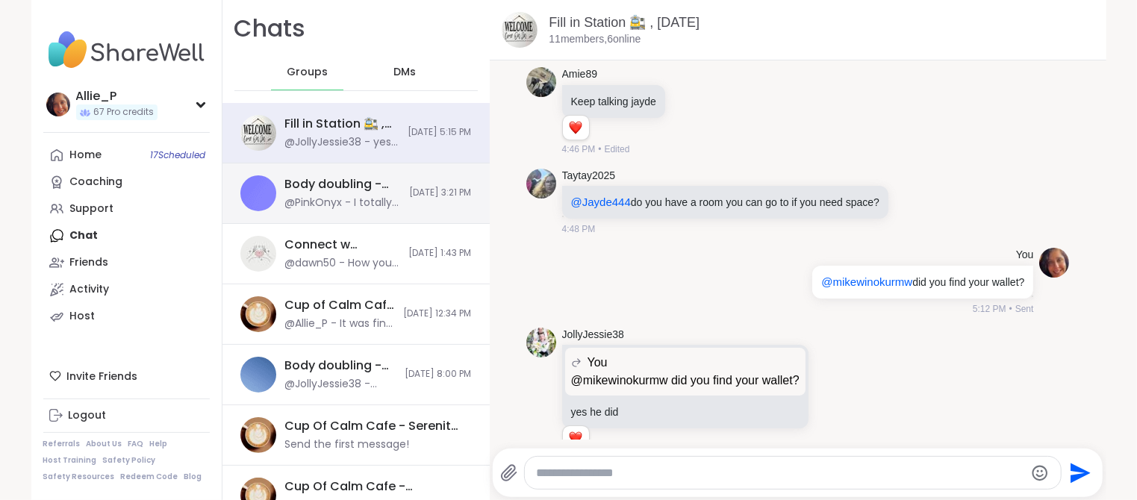
scroll to position [122, 0]
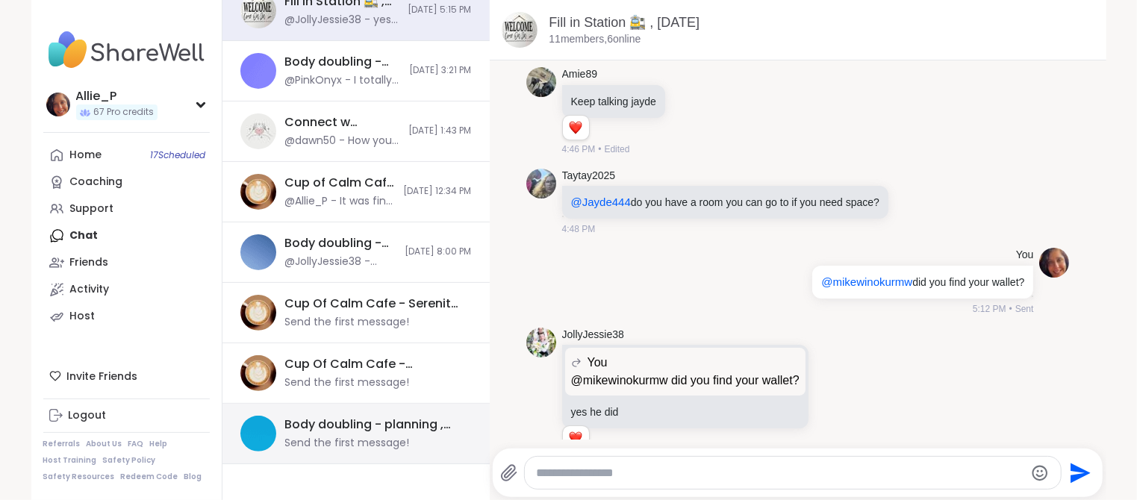
click at [364, 436] on div "Send the first message!" at bounding box center [347, 443] width 125 height 15
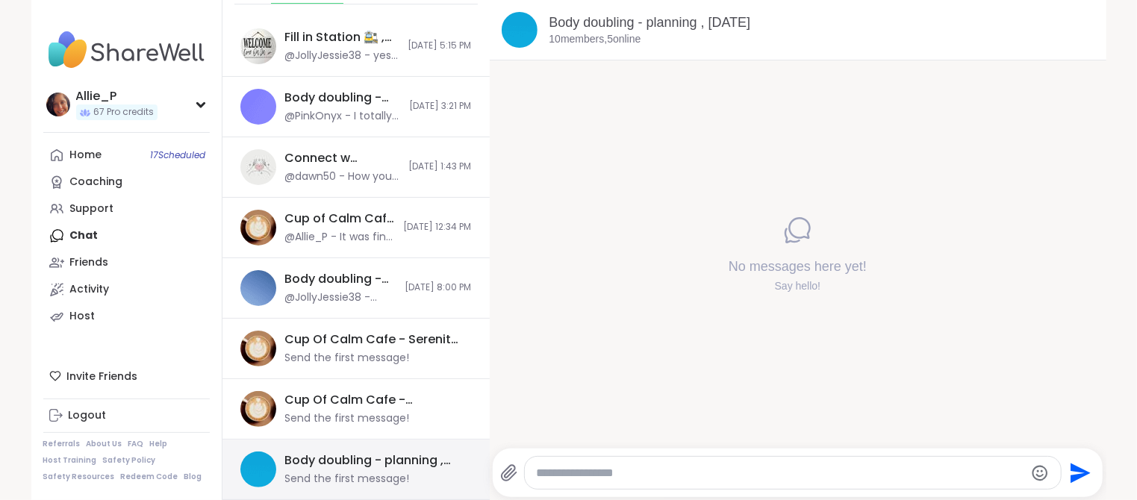
scroll to position [85, 0]
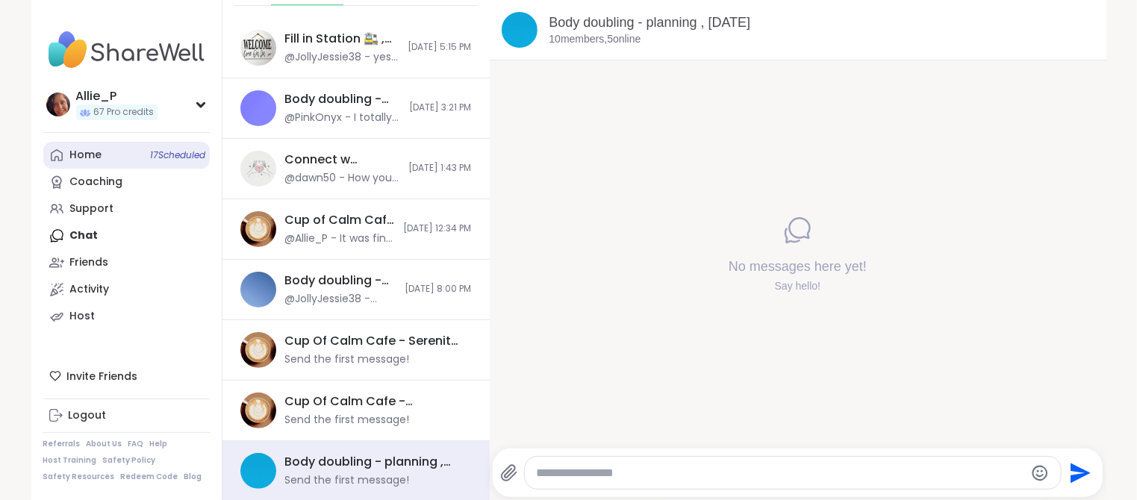
click at [108, 155] on link "Home 17 Scheduled" at bounding box center [126, 155] width 166 height 27
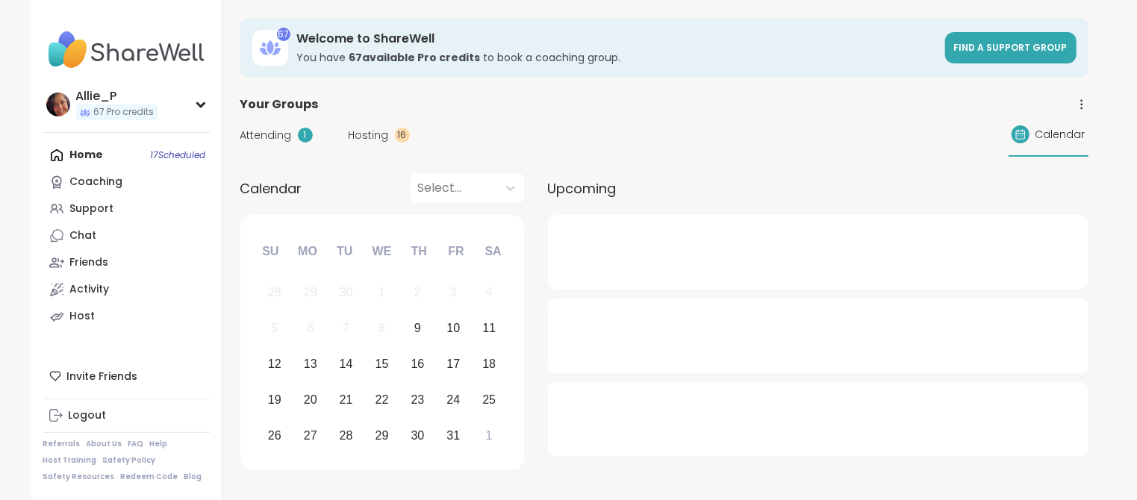
click at [275, 134] on span "Attending" at bounding box center [266, 136] width 52 height 16
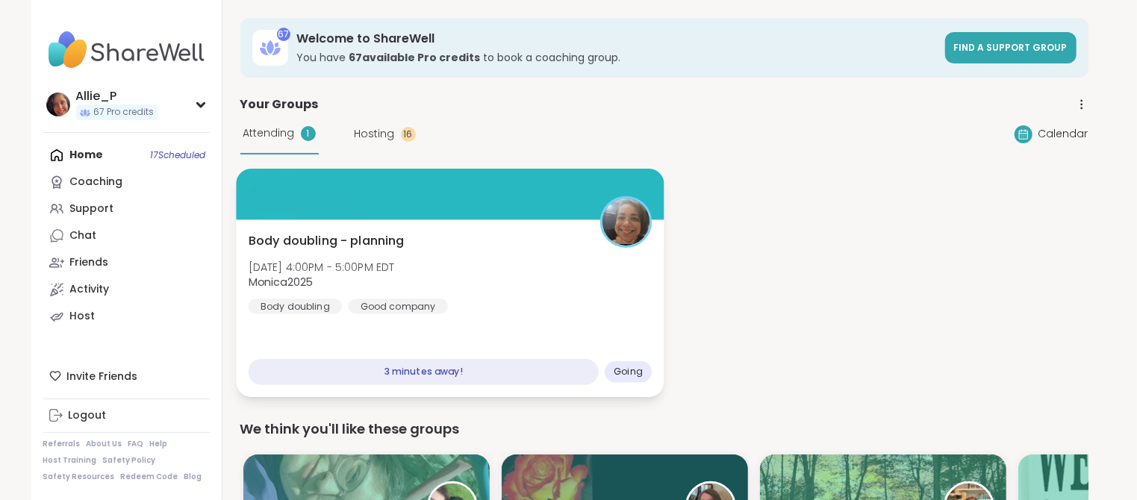
click at [367, 274] on span "[DATE] 4:00PM - 5:00PM EDT" at bounding box center [321, 266] width 146 height 15
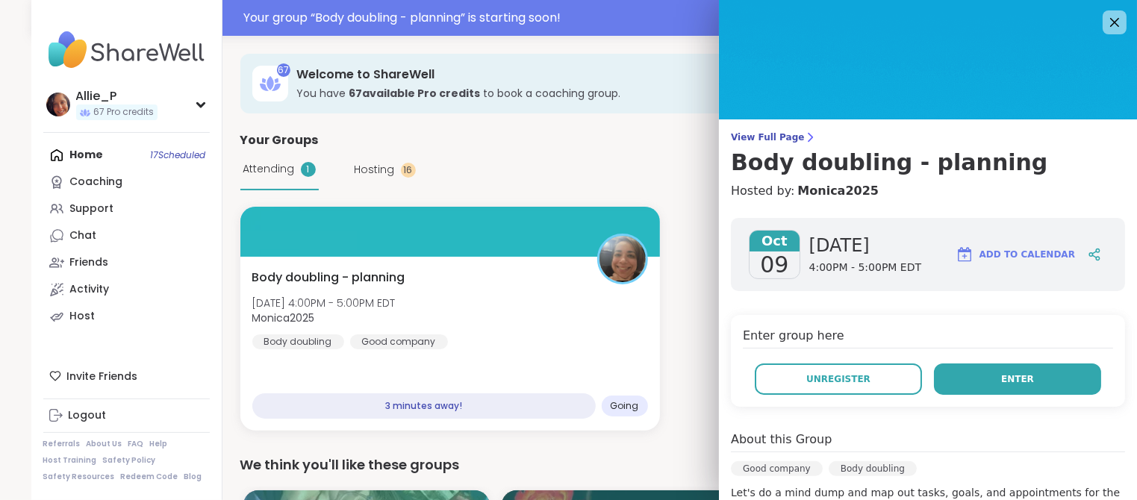
click at [979, 376] on button "Enter" at bounding box center [1017, 379] width 167 height 31
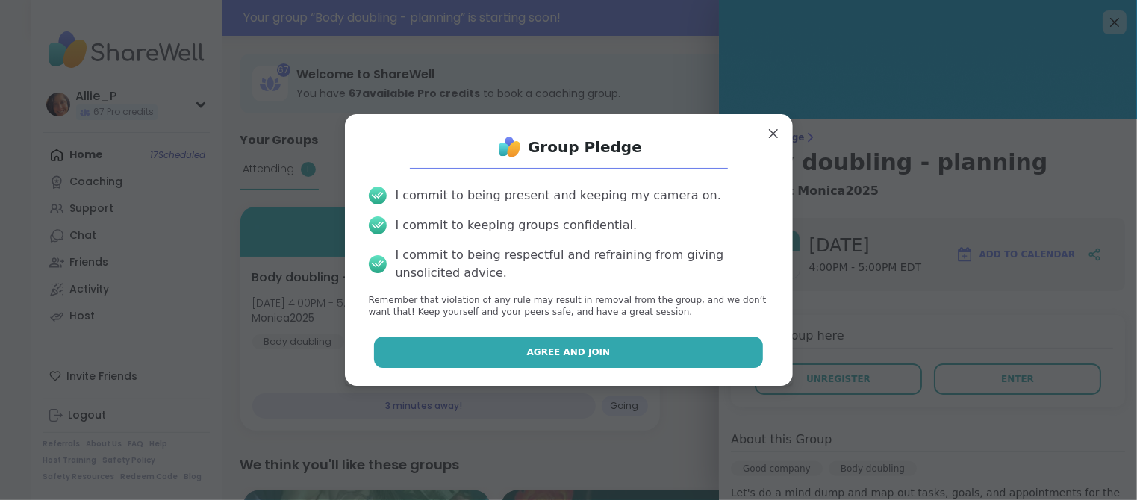
click at [638, 343] on button "Agree and Join" at bounding box center [568, 352] width 389 height 31
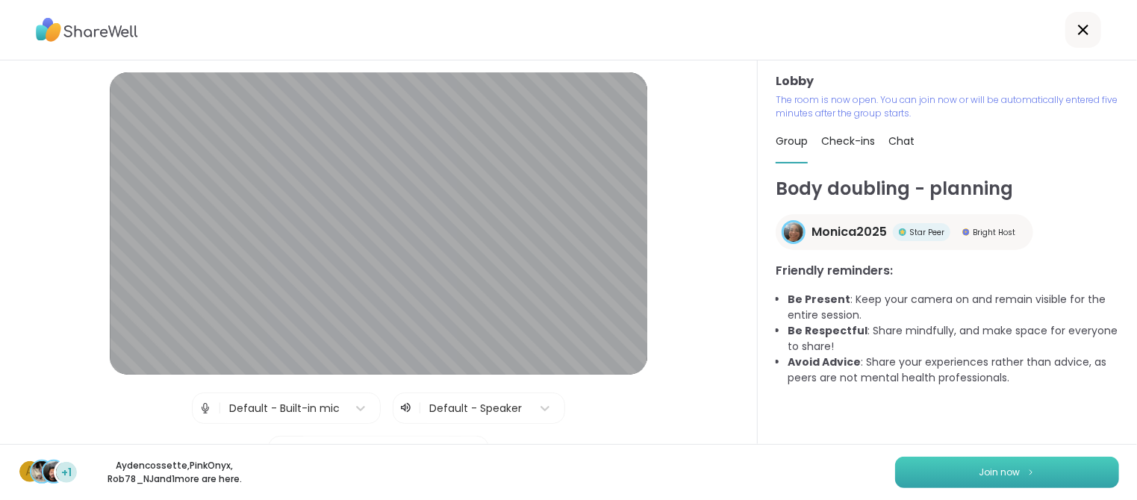
click at [1020, 470] on button "Join now" at bounding box center [1007, 472] width 224 height 31
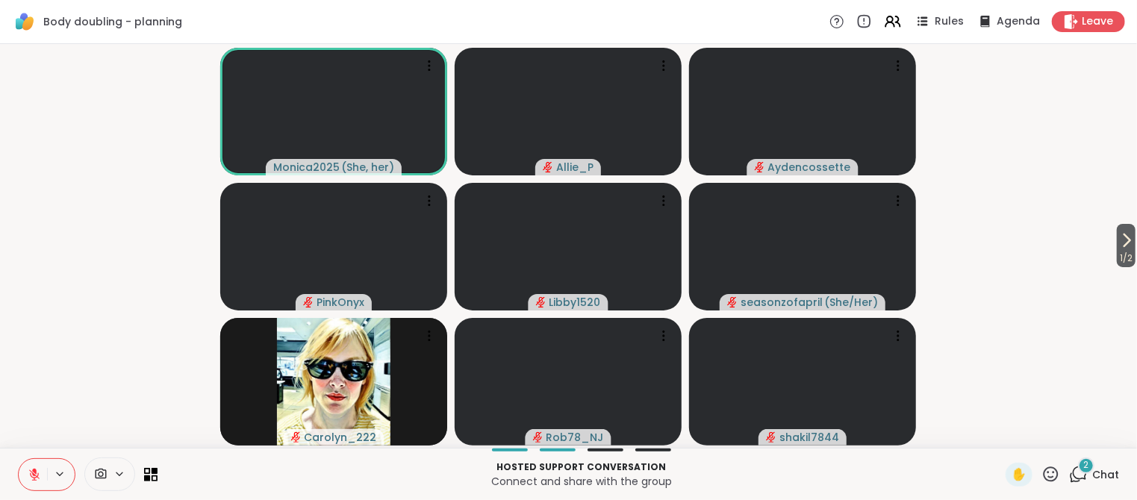
click at [36, 470] on icon at bounding box center [34, 471] width 4 height 6
click at [36, 479] on icon at bounding box center [34, 479] width 4 height 1
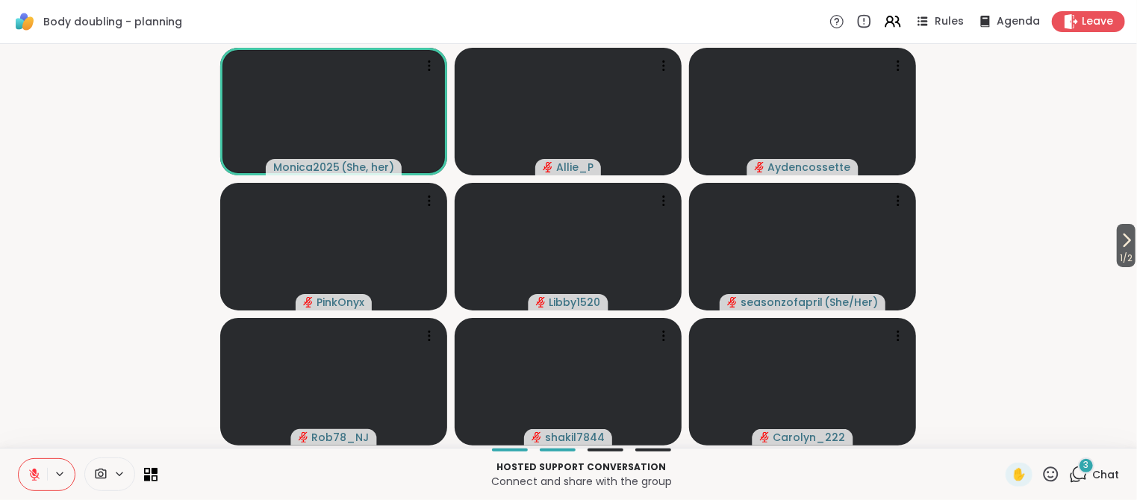
click at [1085, 476] on icon at bounding box center [1080, 473] width 14 height 13
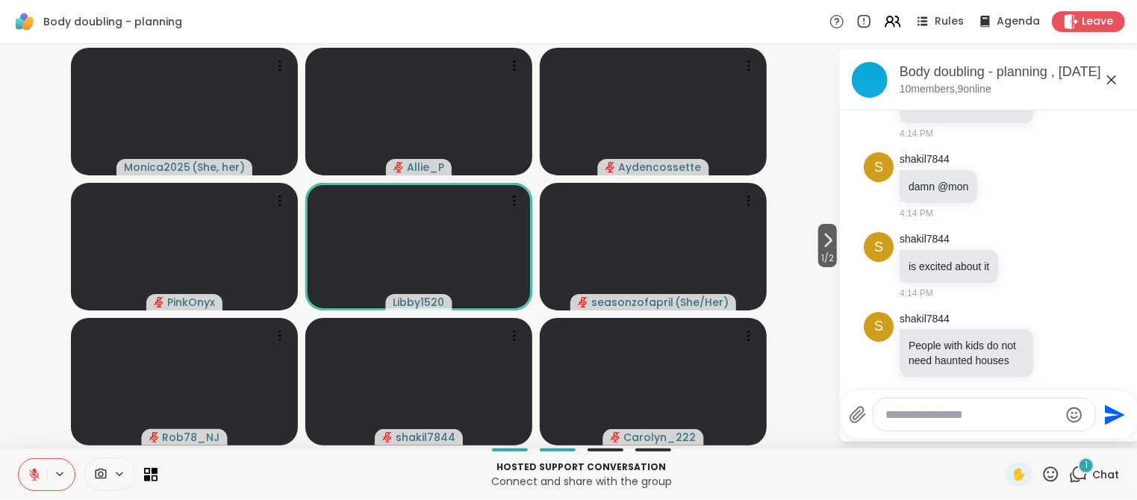
scroll to position [654, 0]
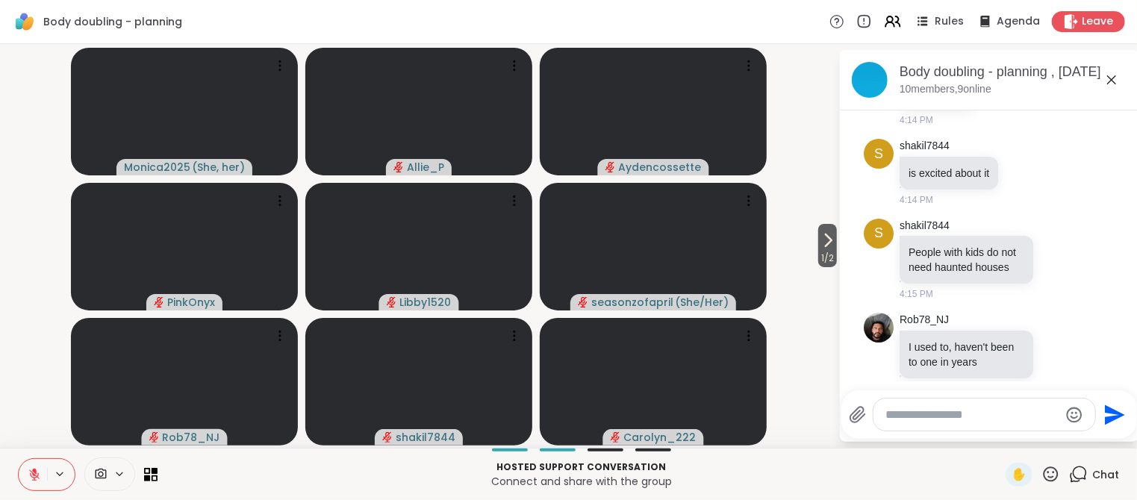
click at [37, 476] on icon at bounding box center [34, 474] width 13 height 13
click at [36, 476] on icon at bounding box center [34, 475] width 7 height 4
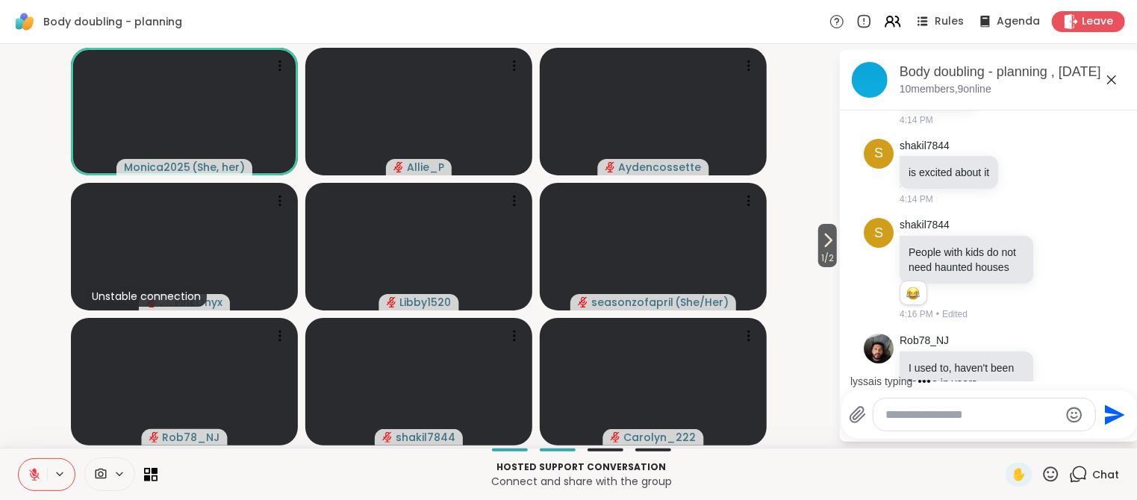
scroll to position [845, 0]
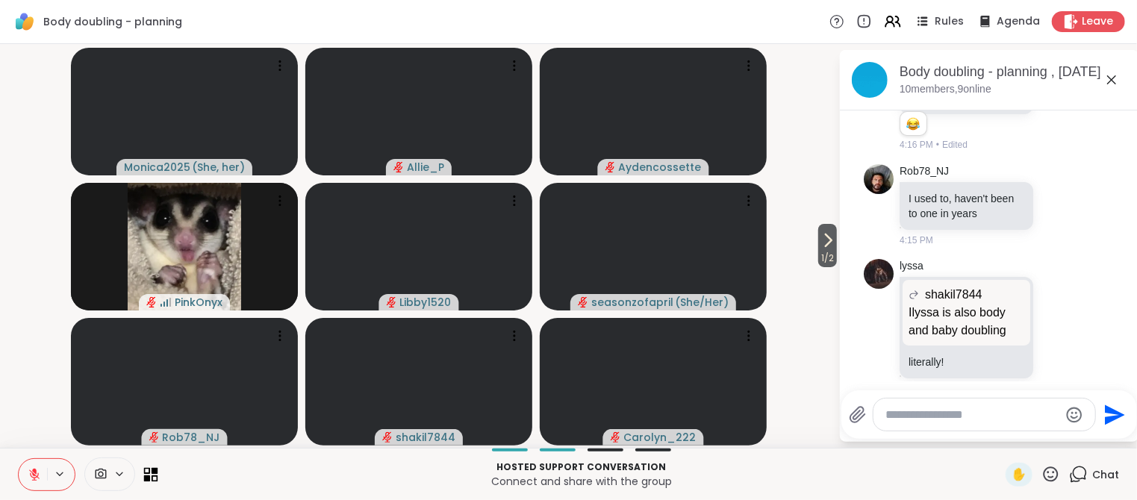
click at [147, 478] on icon at bounding box center [147, 478] width 7 height 7
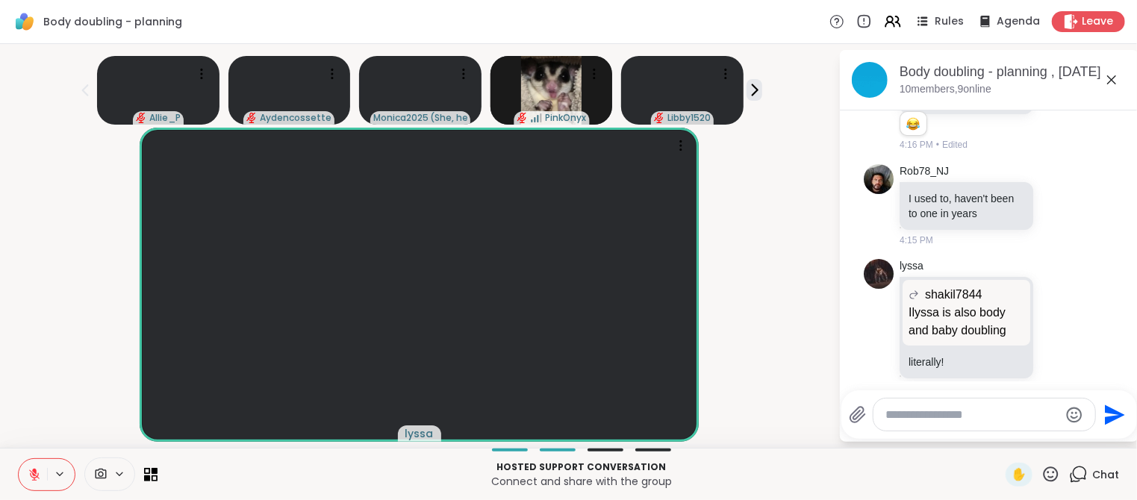
click at [33, 475] on icon at bounding box center [34, 475] width 10 height 10
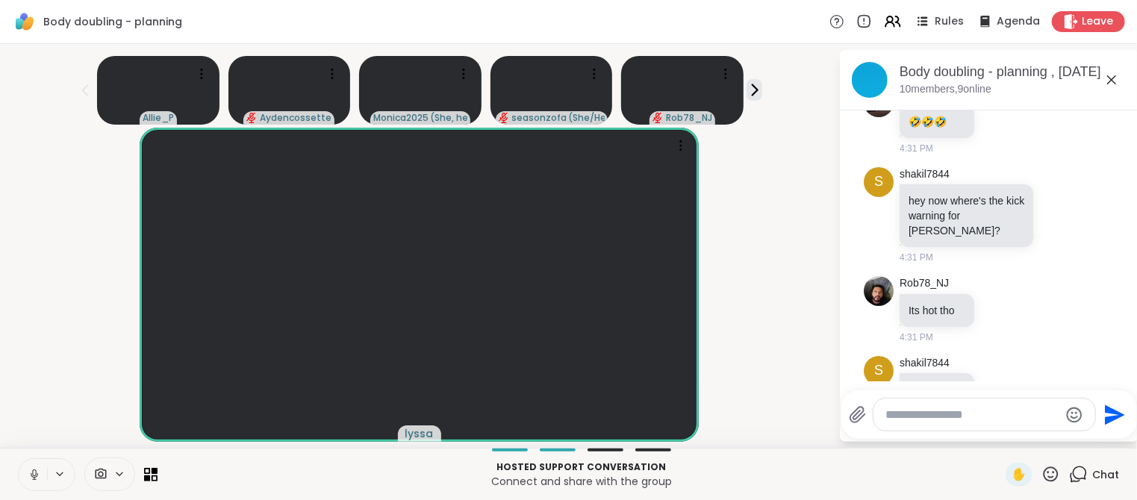
scroll to position [3821, 0]
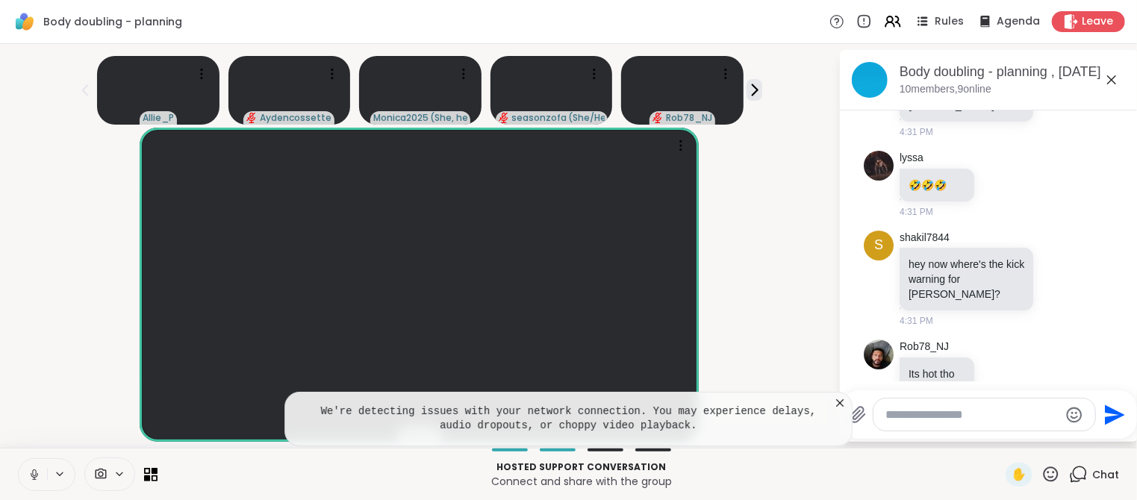
click at [843, 405] on icon at bounding box center [839, 403] width 15 height 15
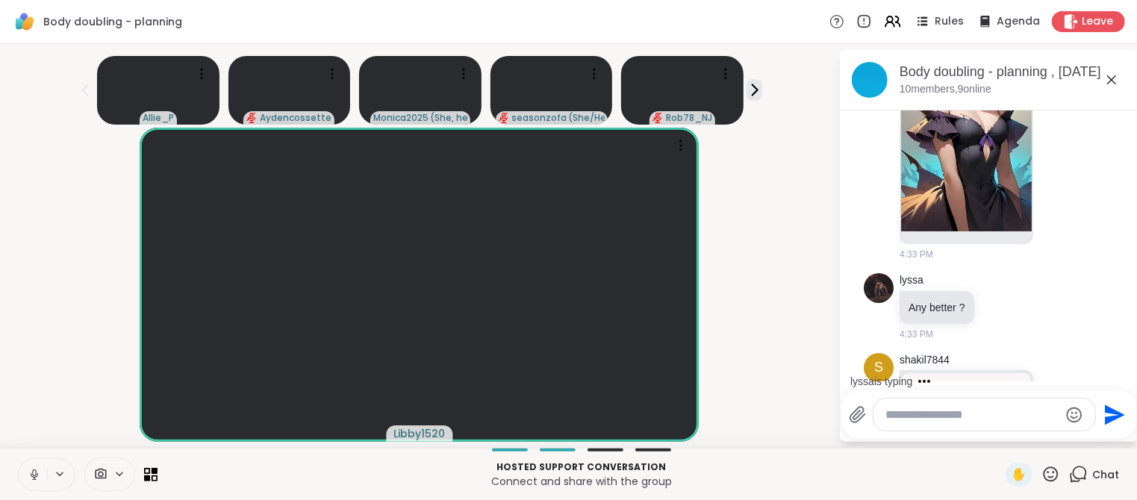
scroll to position [5632, 0]
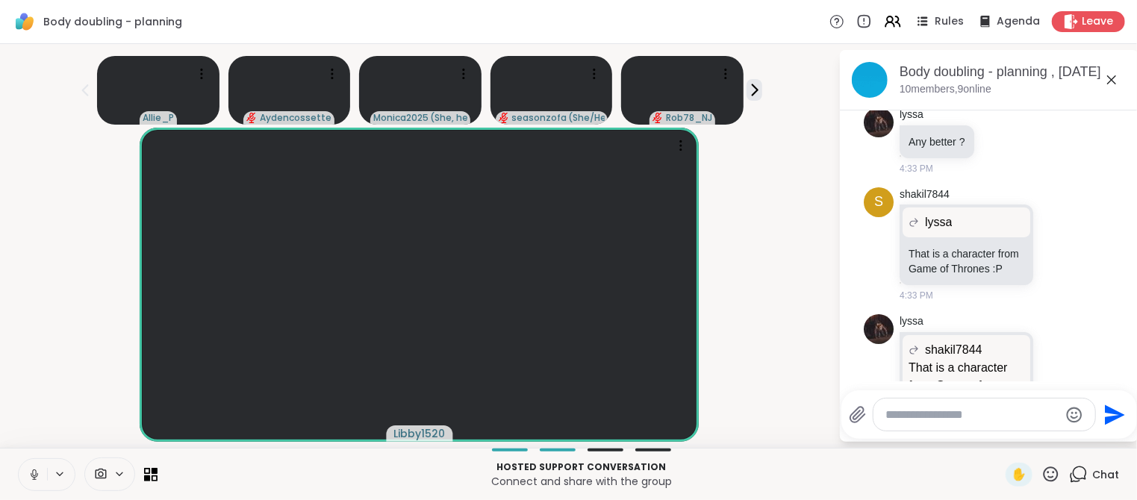
click at [31, 474] on icon at bounding box center [34, 474] width 13 height 13
click at [993, 416] on textarea "Type your message" at bounding box center [972, 415] width 174 height 15
type textarea "*"
click at [32, 475] on icon at bounding box center [34, 474] width 13 height 13
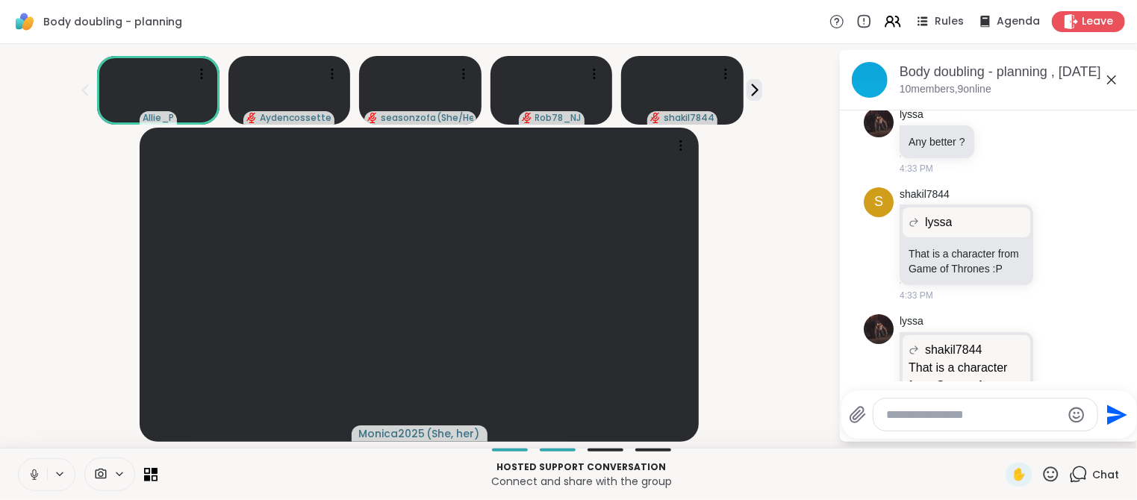
click at [34, 480] on icon at bounding box center [34, 474] width 13 height 13
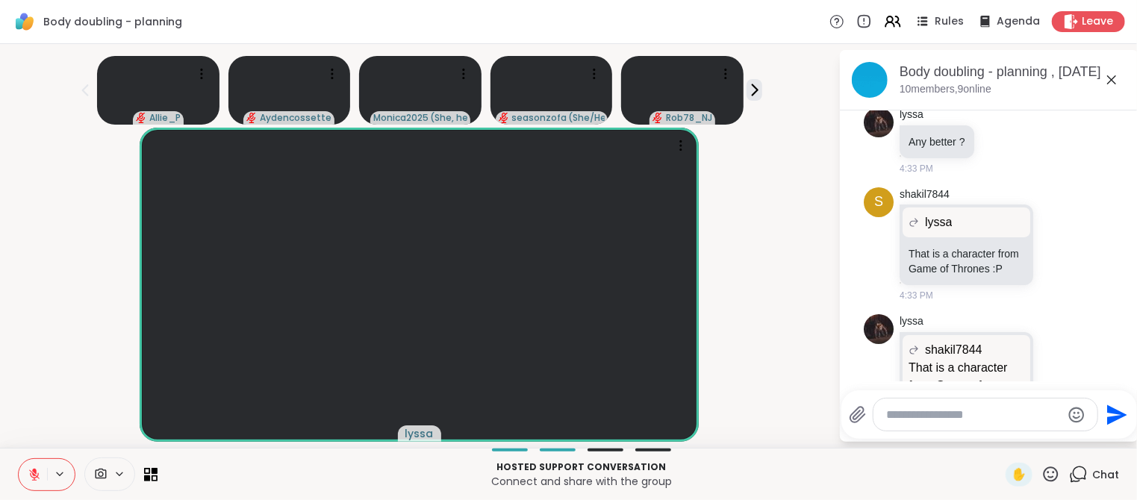
click at [37, 480] on icon at bounding box center [34, 474] width 13 height 13
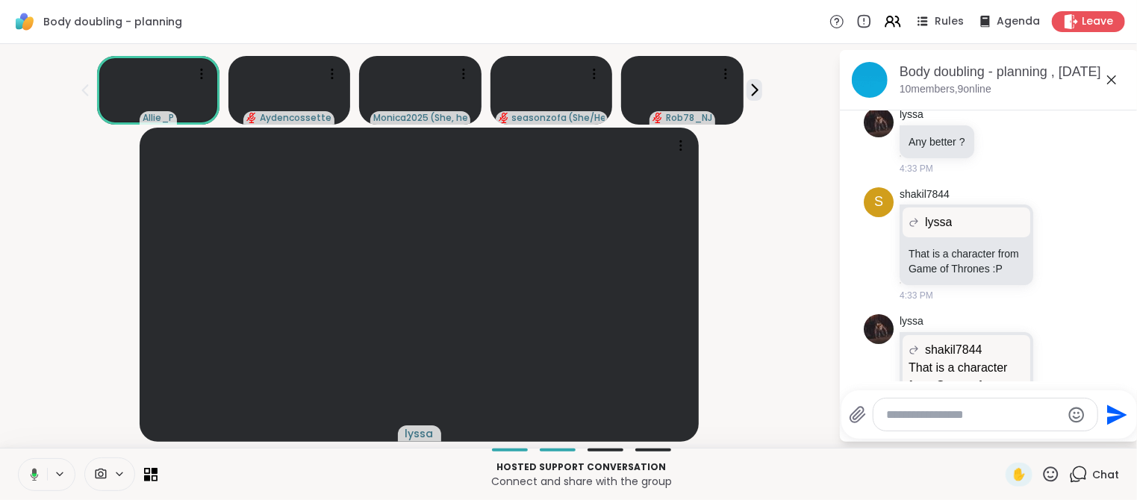
click at [37, 480] on icon at bounding box center [31, 474] width 13 height 13
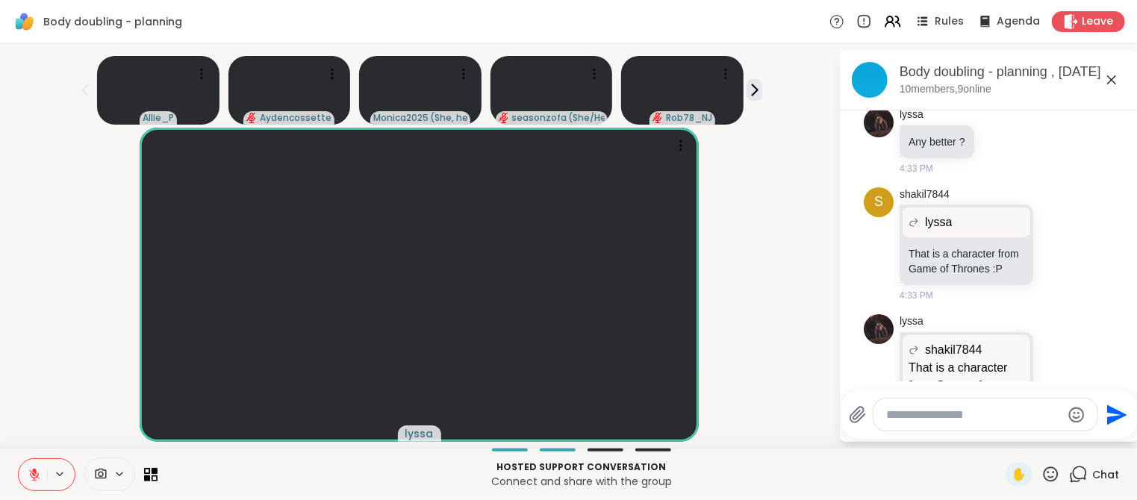
click at [37, 480] on icon at bounding box center [34, 474] width 13 height 13
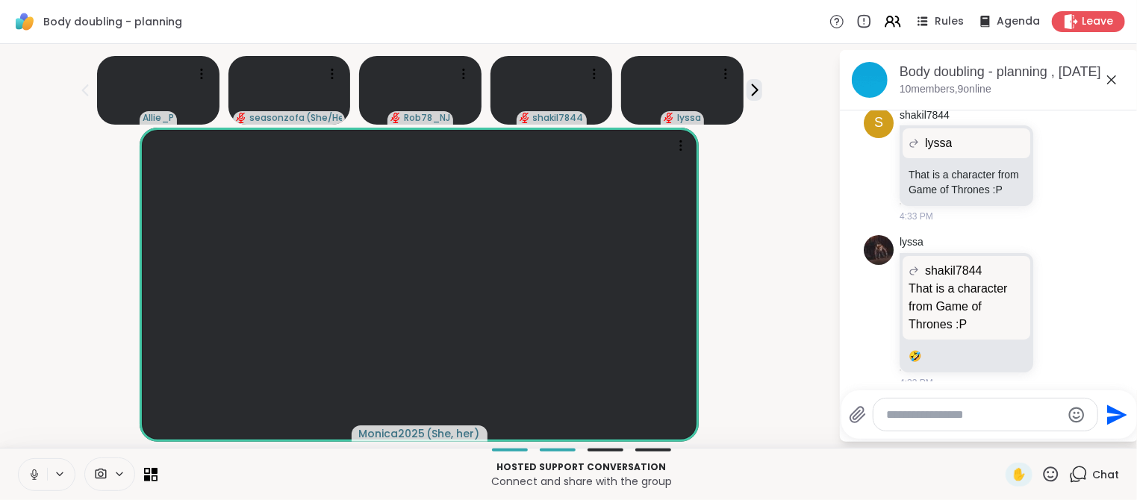
scroll to position [5790, 0]
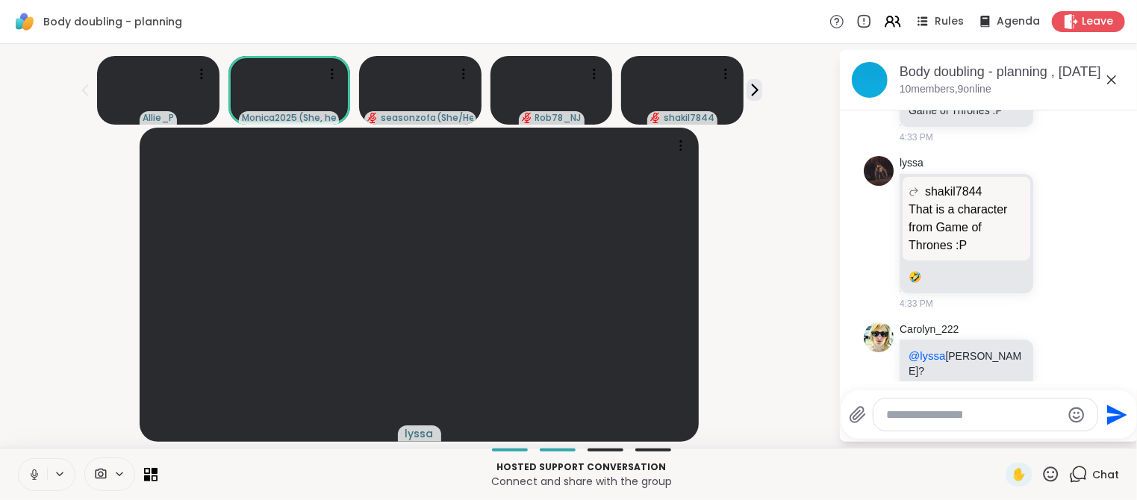
click at [1050, 443] on icon at bounding box center [1049, 450] width 13 height 15
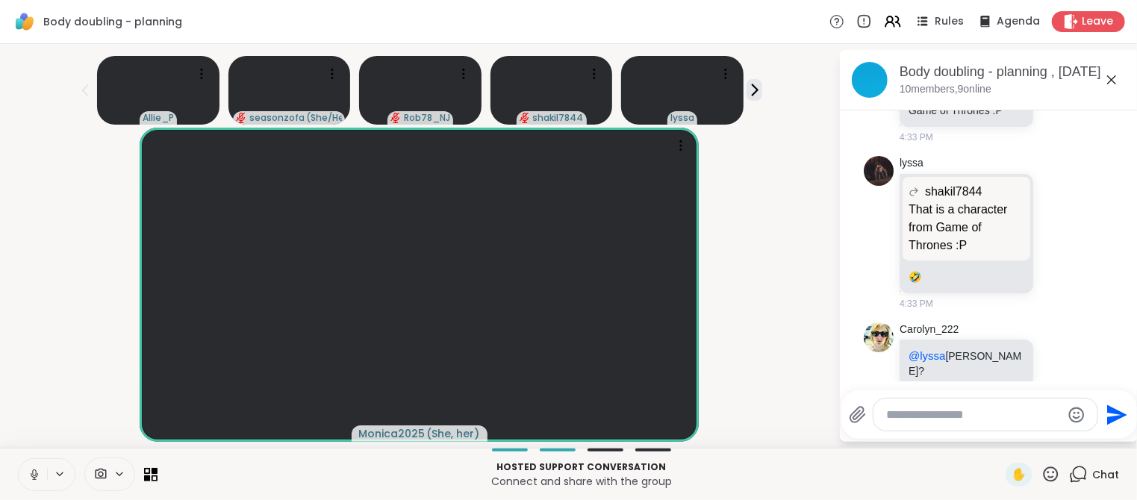
click at [1050, 420] on div "Select Reaction: Heart" at bounding box center [1049, 426] width 13 height 13
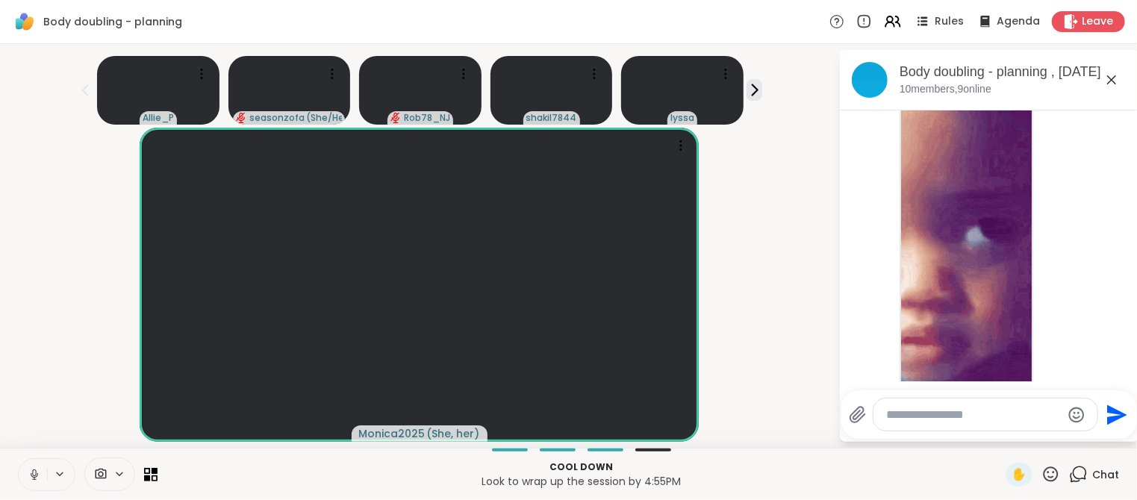
scroll to position [8726, 0]
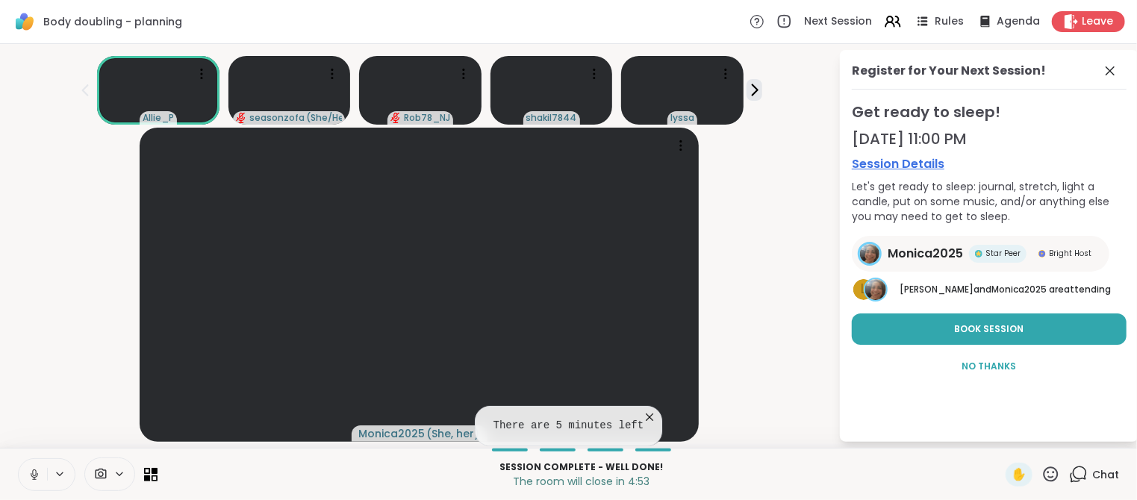
click at [653, 417] on icon at bounding box center [649, 417] width 15 height 15
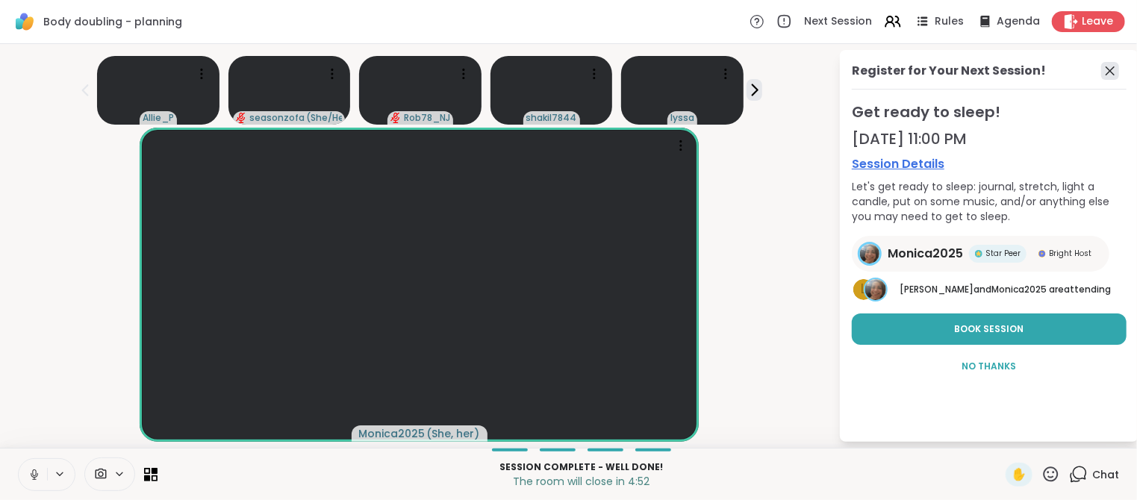
click at [1113, 75] on icon at bounding box center [1110, 71] width 18 height 18
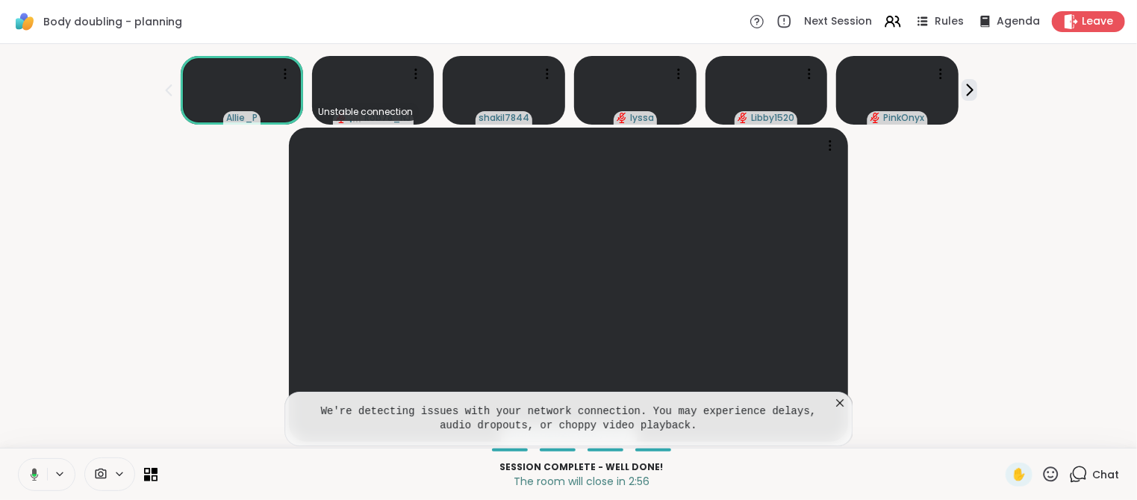
click at [838, 400] on icon at bounding box center [839, 402] width 7 height 7
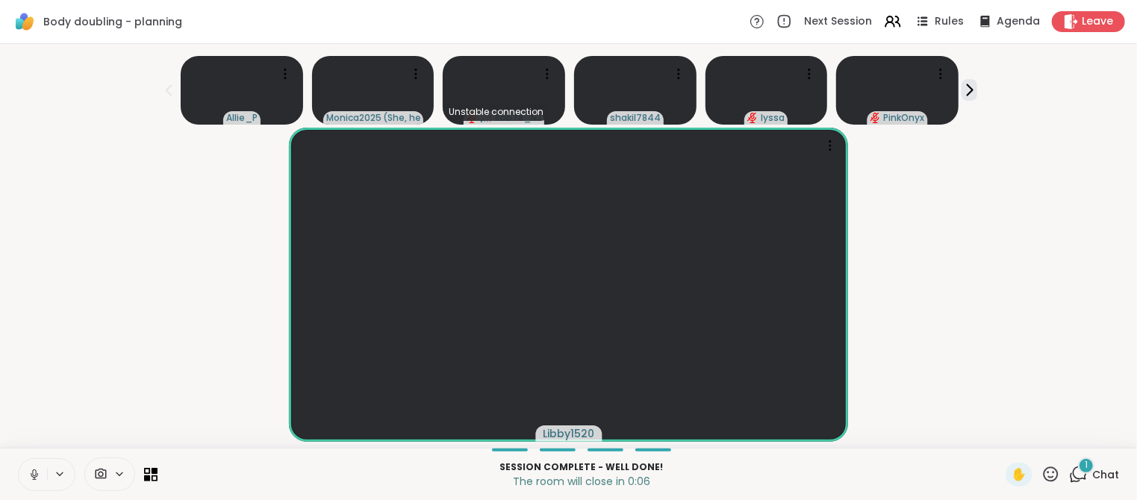
click at [1078, 467] on icon at bounding box center [1080, 473] width 14 height 13
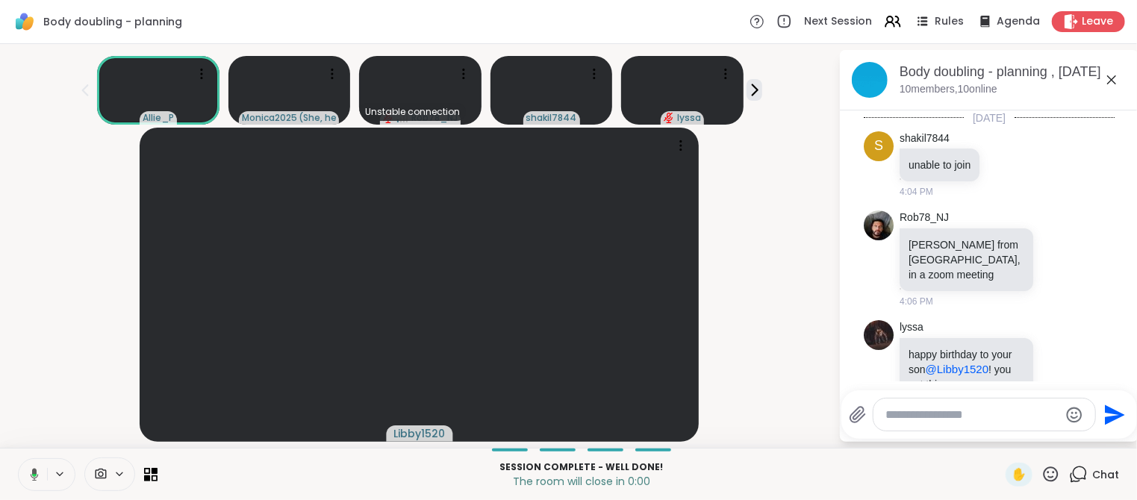
scroll to position [8916, 0]
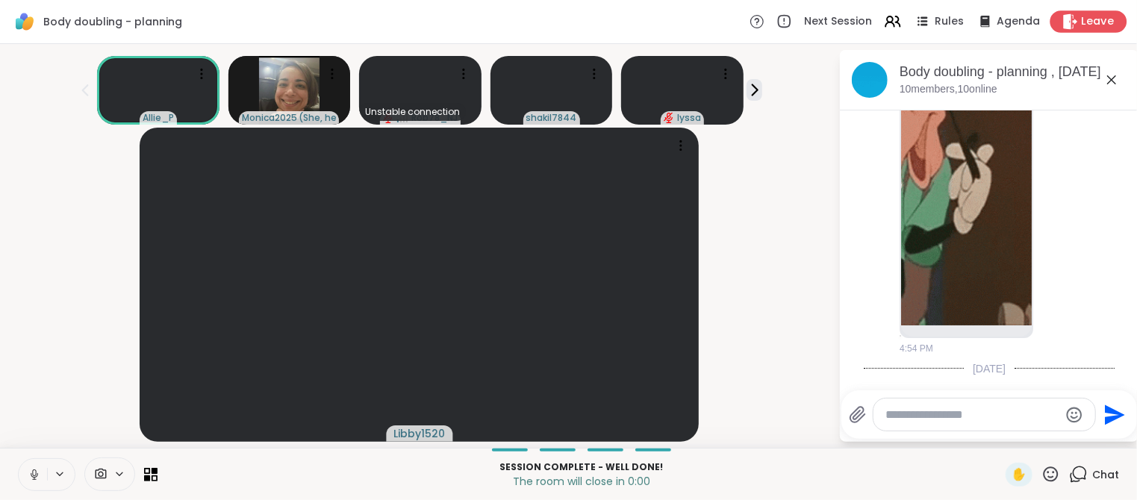
click at [1092, 28] on span "Leave" at bounding box center [1098, 22] width 33 height 16
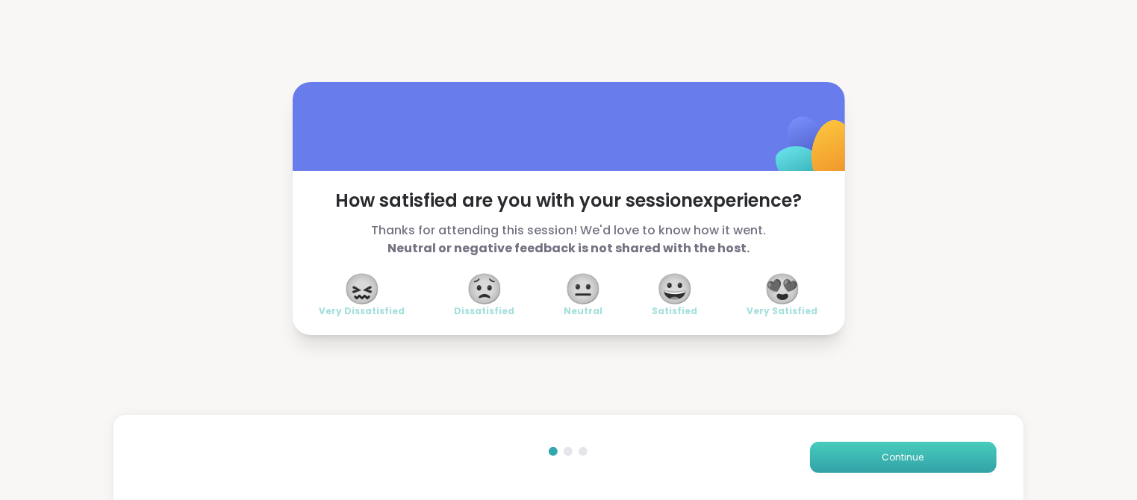
click at [912, 460] on span "Continue" at bounding box center [903, 457] width 42 height 13
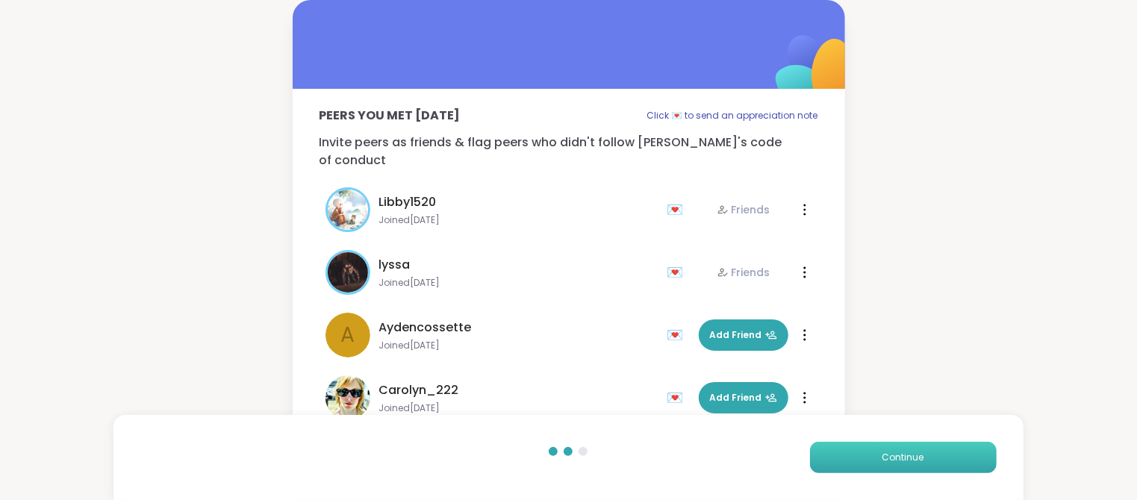
click at [912, 460] on span "Continue" at bounding box center [903, 457] width 42 height 13
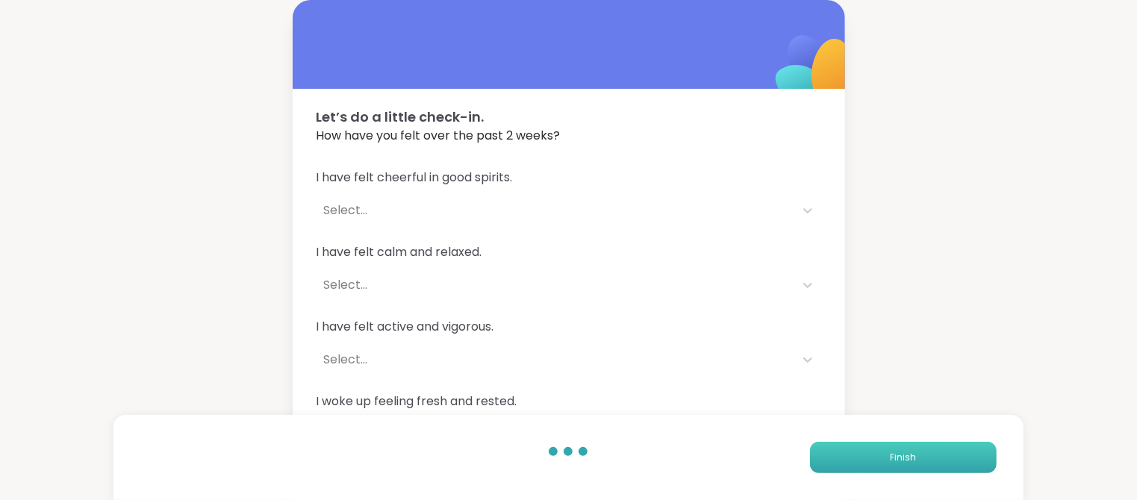
click at [912, 460] on span "Finish" at bounding box center [903, 457] width 26 height 13
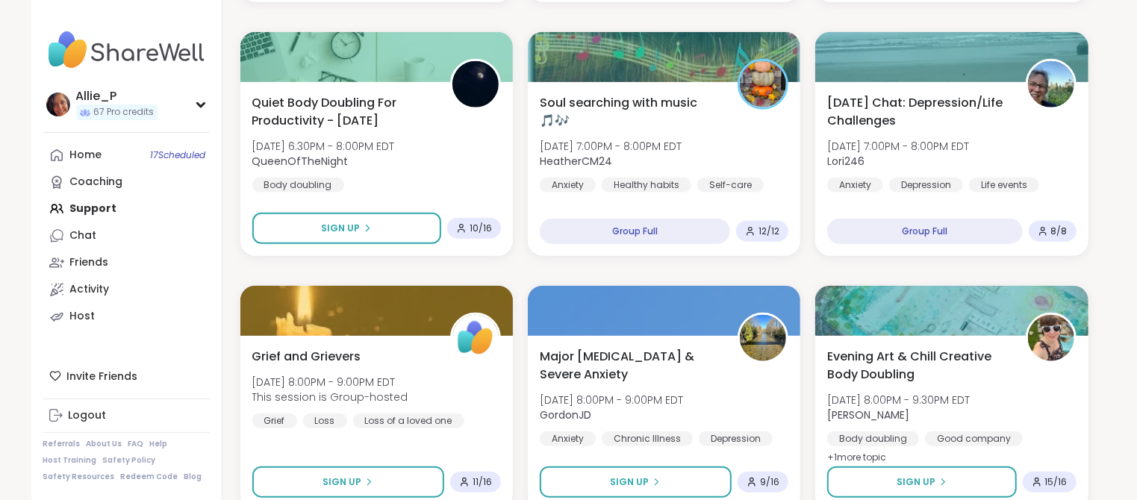
scroll to position [755, 0]
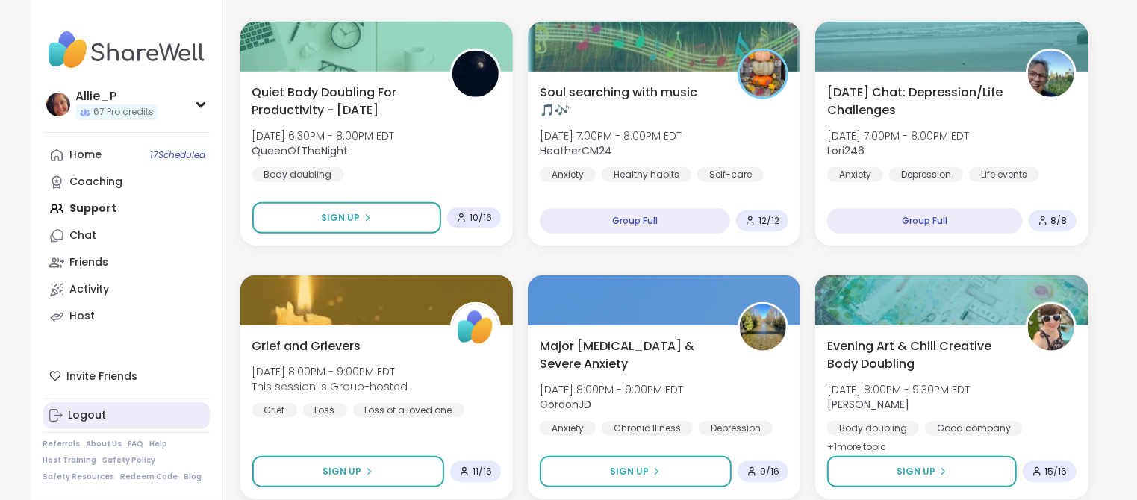
click at [85, 420] on div "Logout" at bounding box center [88, 415] width 38 height 15
